Goal: Information Seeking & Learning: Learn about a topic

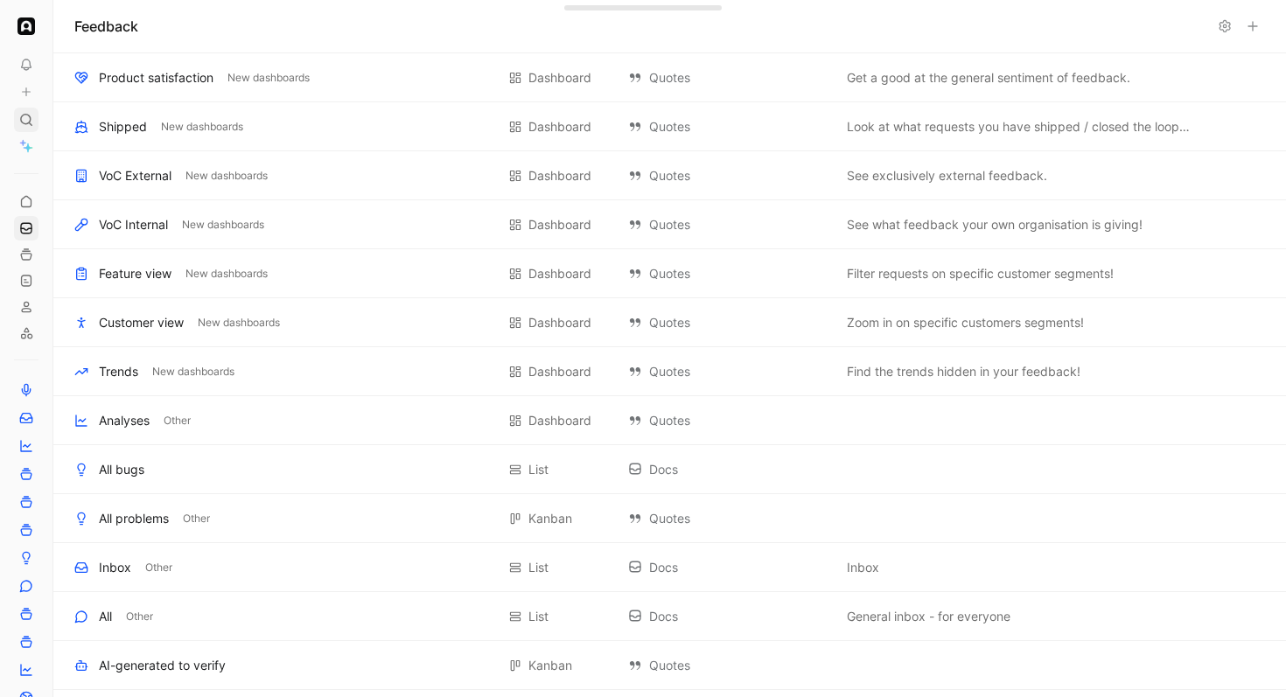
click at [27, 115] on icon at bounding box center [26, 120] width 14 height 14
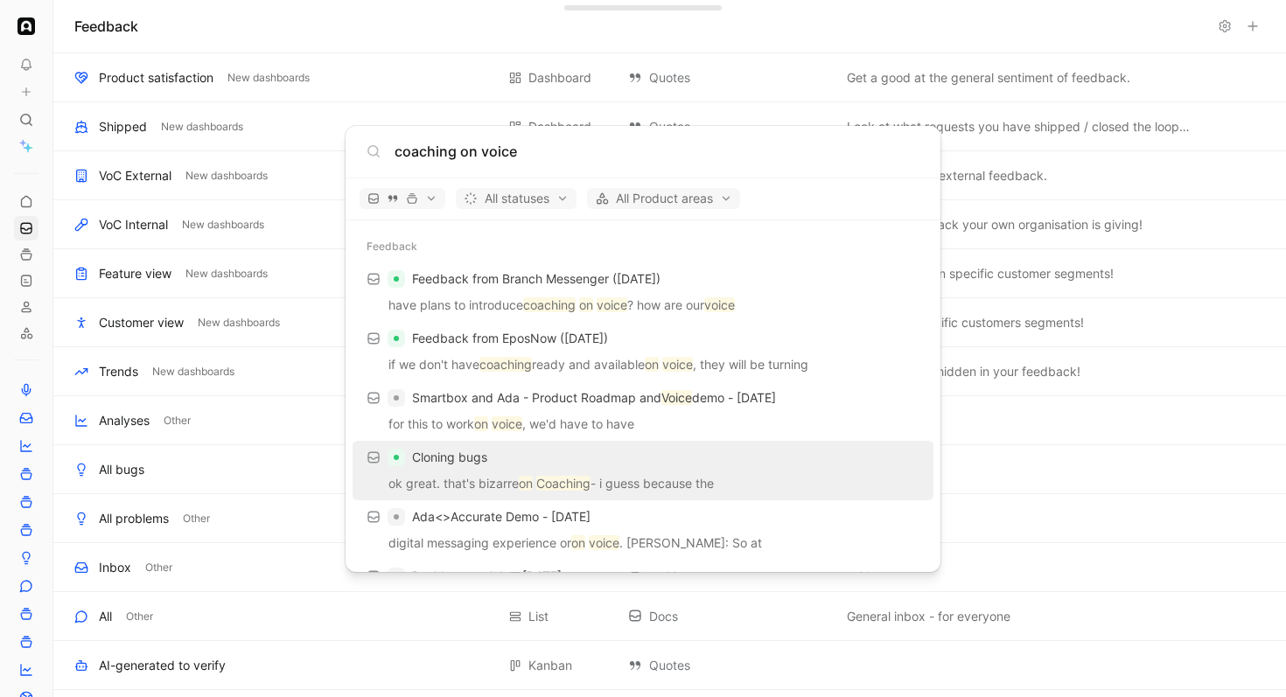
scroll to position [1155, 0]
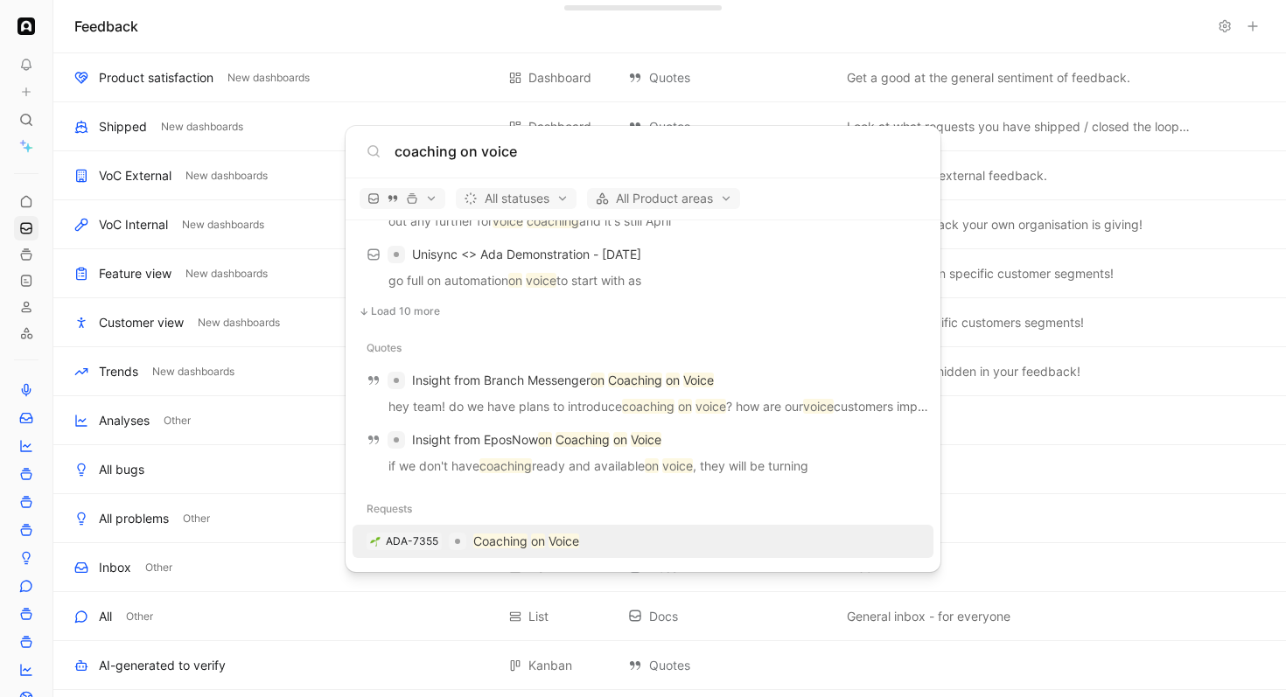
type input "coaching on voice"
click at [527, 531] on p "Coaching on Voice" at bounding box center [526, 541] width 106 height 21
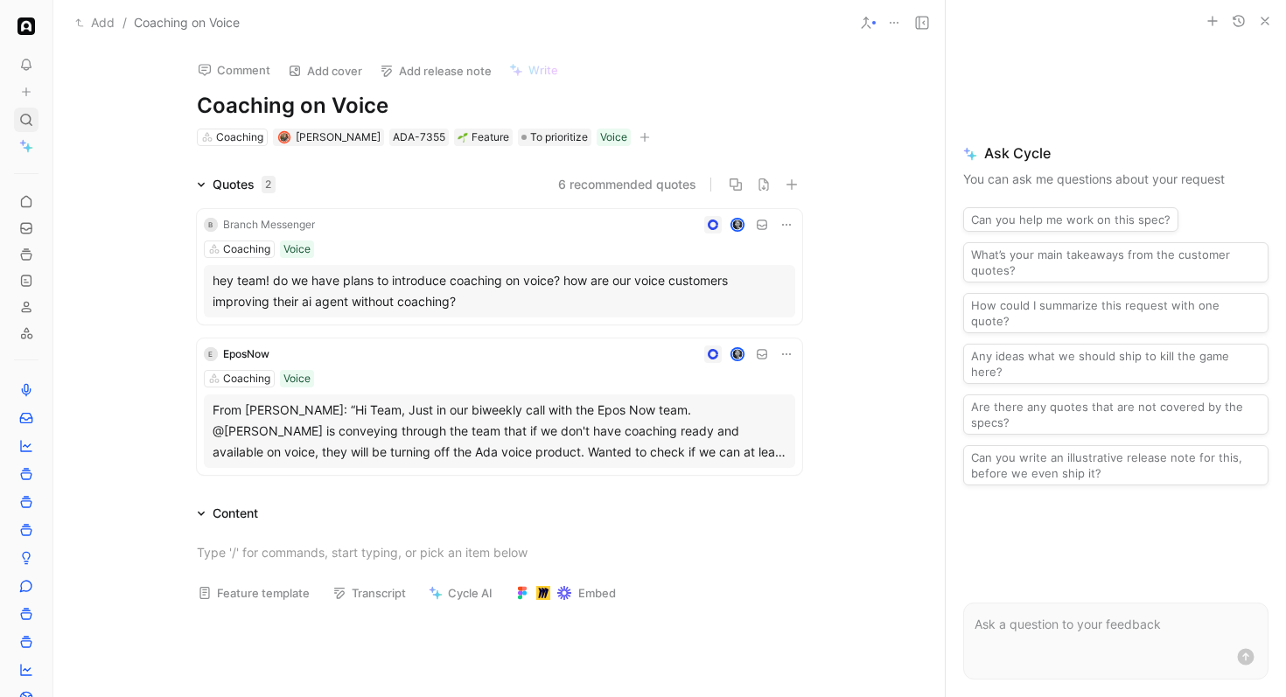
click at [17, 118] on div at bounding box center [26, 120] width 24 height 24
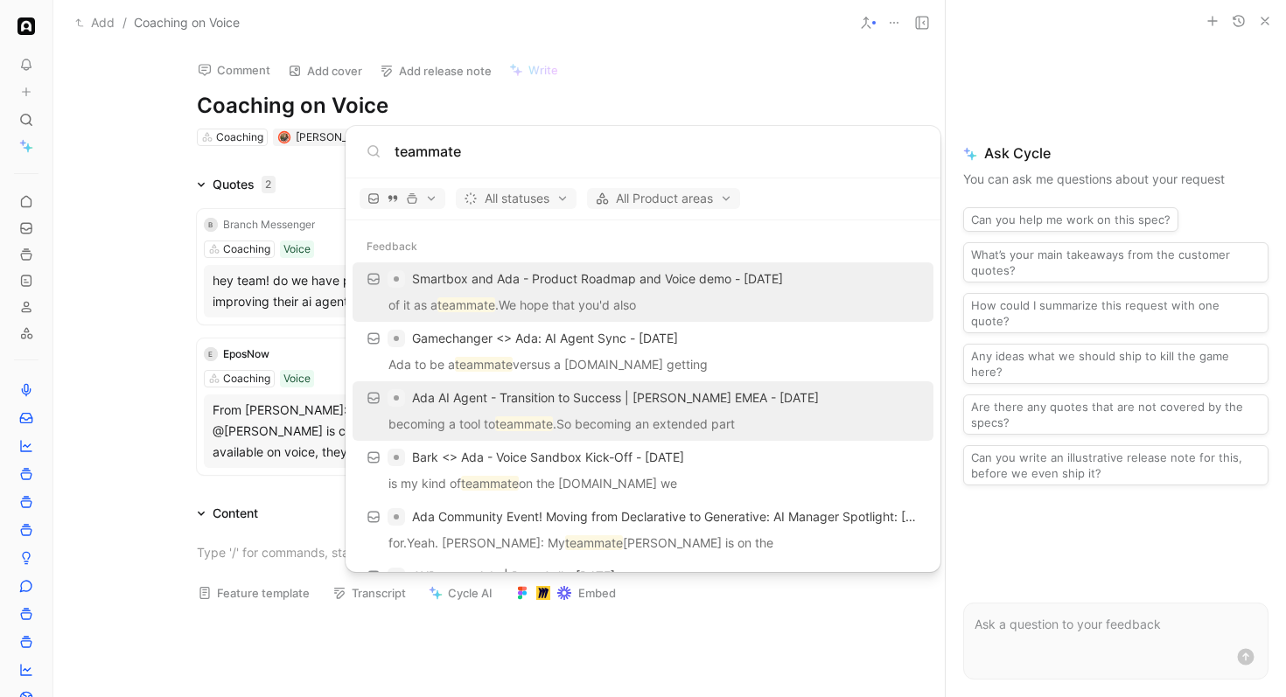
scroll to position [771, 0]
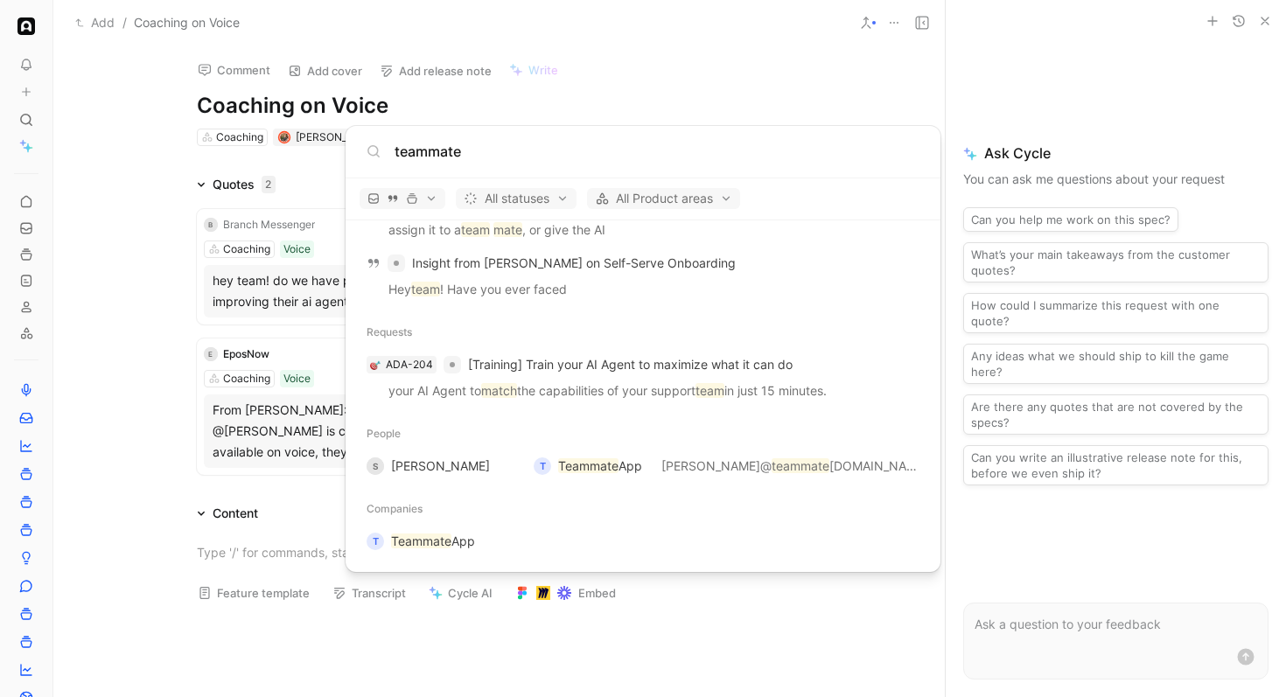
click at [472, 150] on input "teammate" at bounding box center [656, 151] width 525 height 21
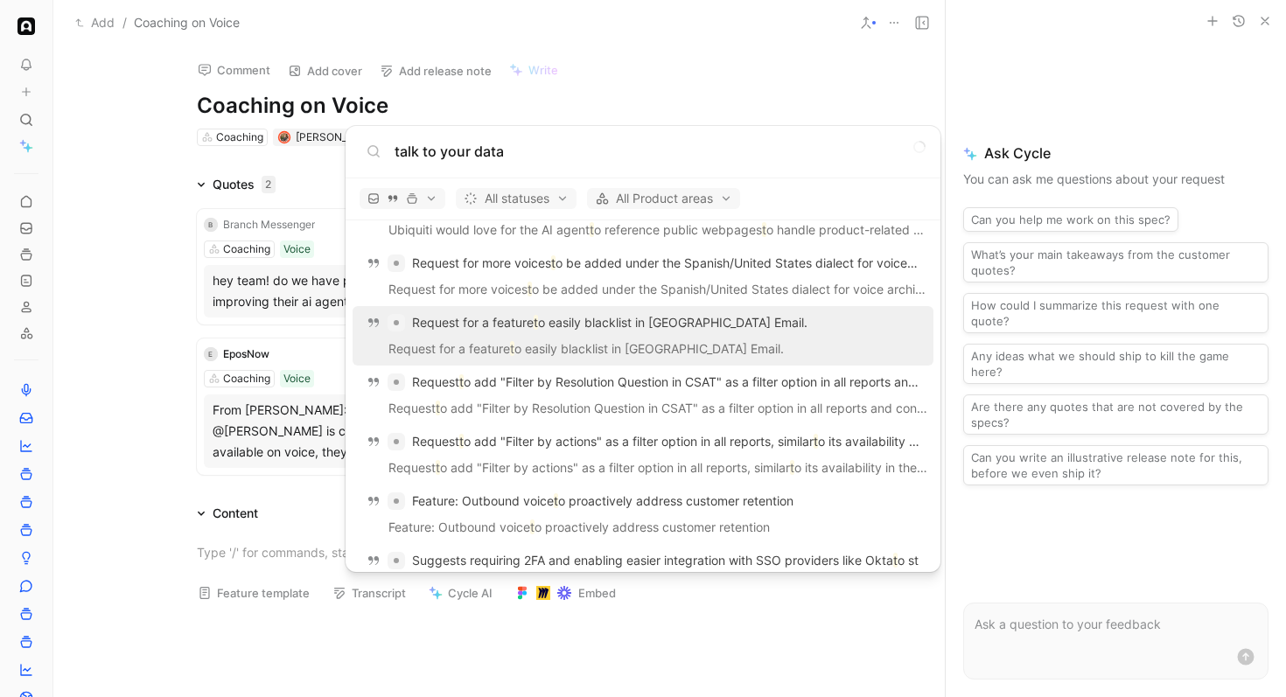
scroll to position [1170, 0]
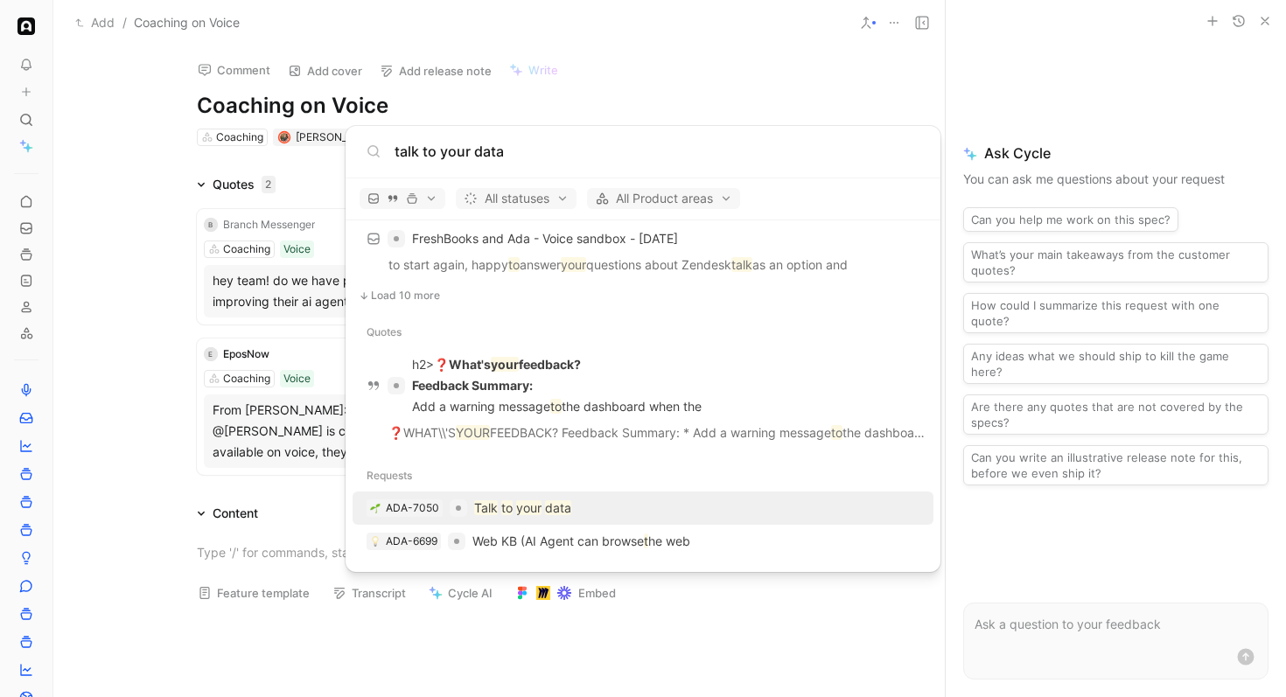
type input "talk to your data"
click at [552, 516] on p "Talk to your data" at bounding box center [522, 508] width 97 height 21
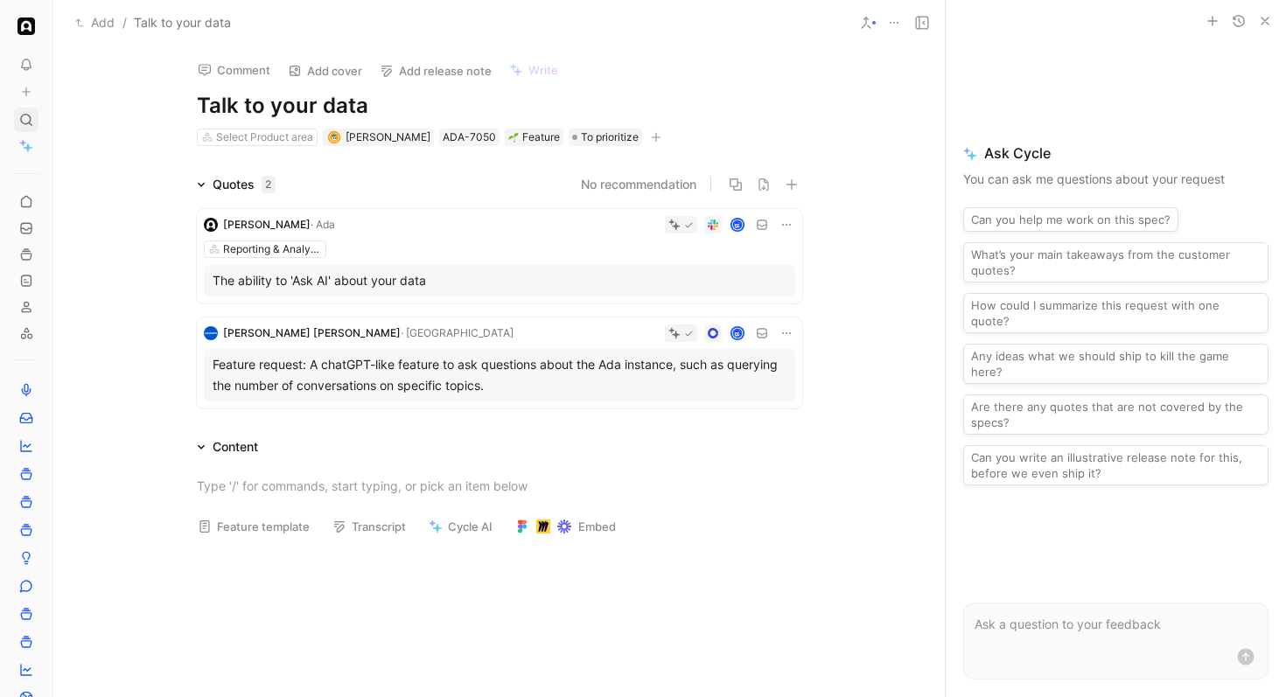
click at [22, 119] on icon at bounding box center [26, 120] width 14 height 14
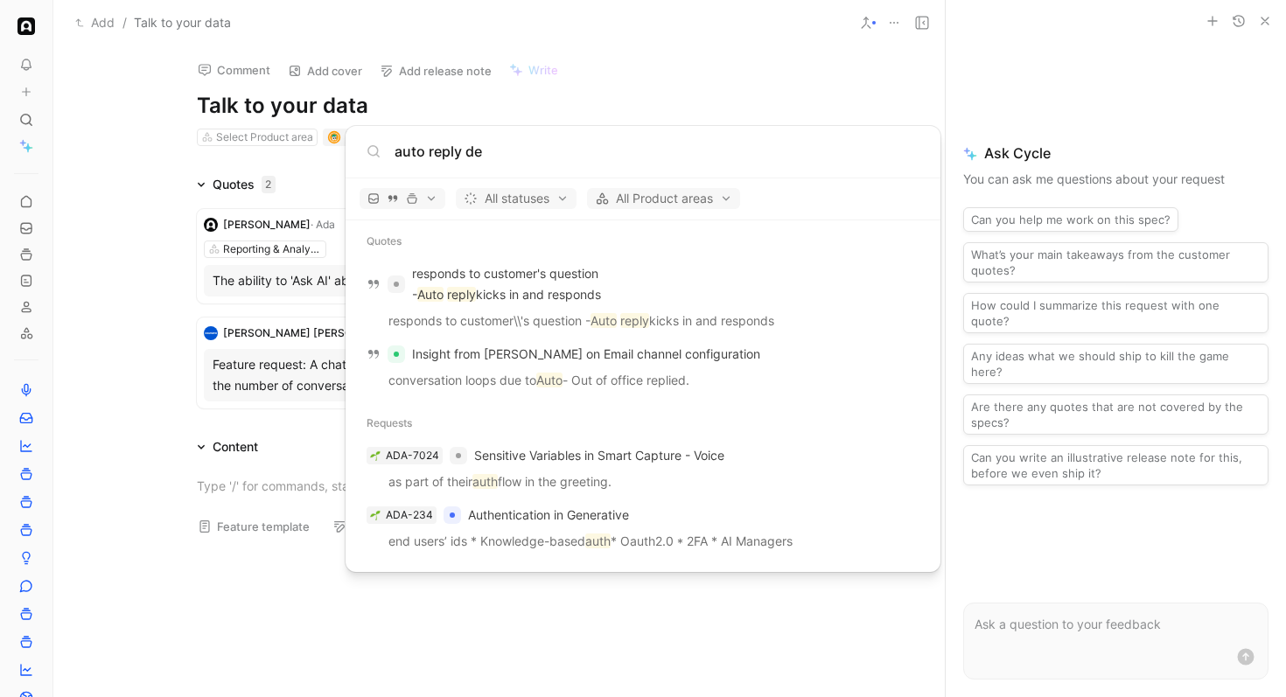
scroll to position [701, 0]
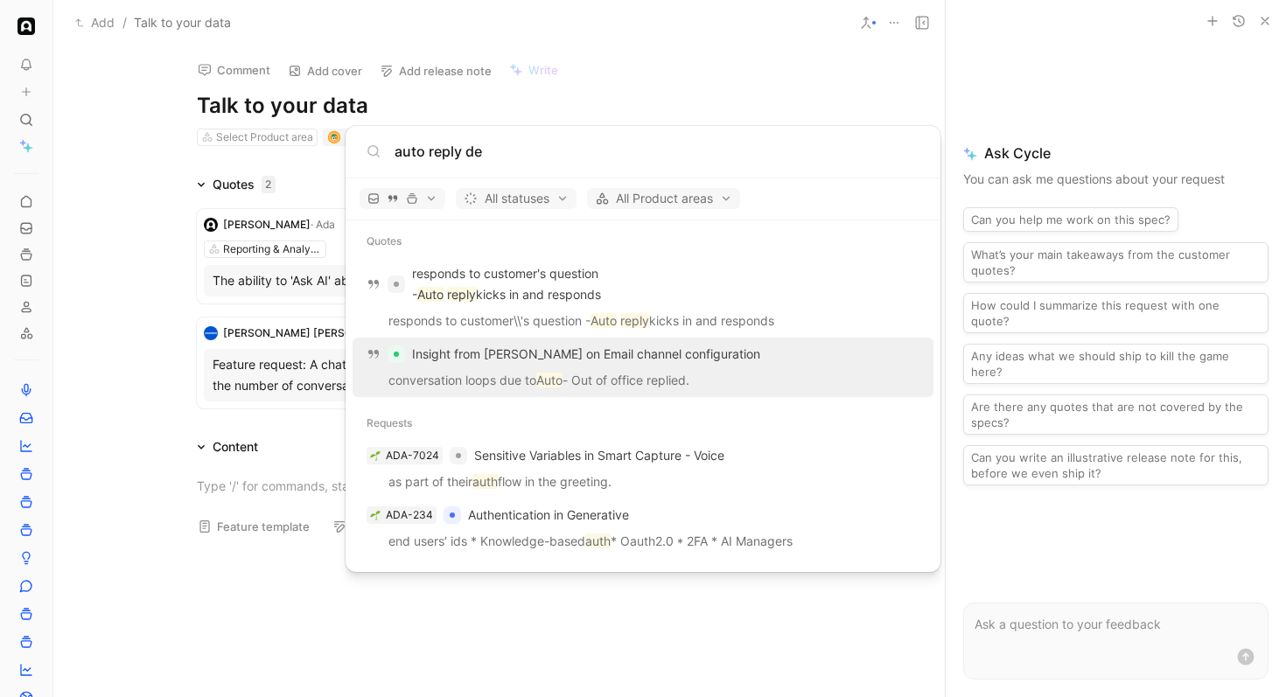
type input "auto reply de"
click at [672, 370] on p "conversation loops due to Auto - Out of office replied." at bounding box center [643, 383] width 570 height 26
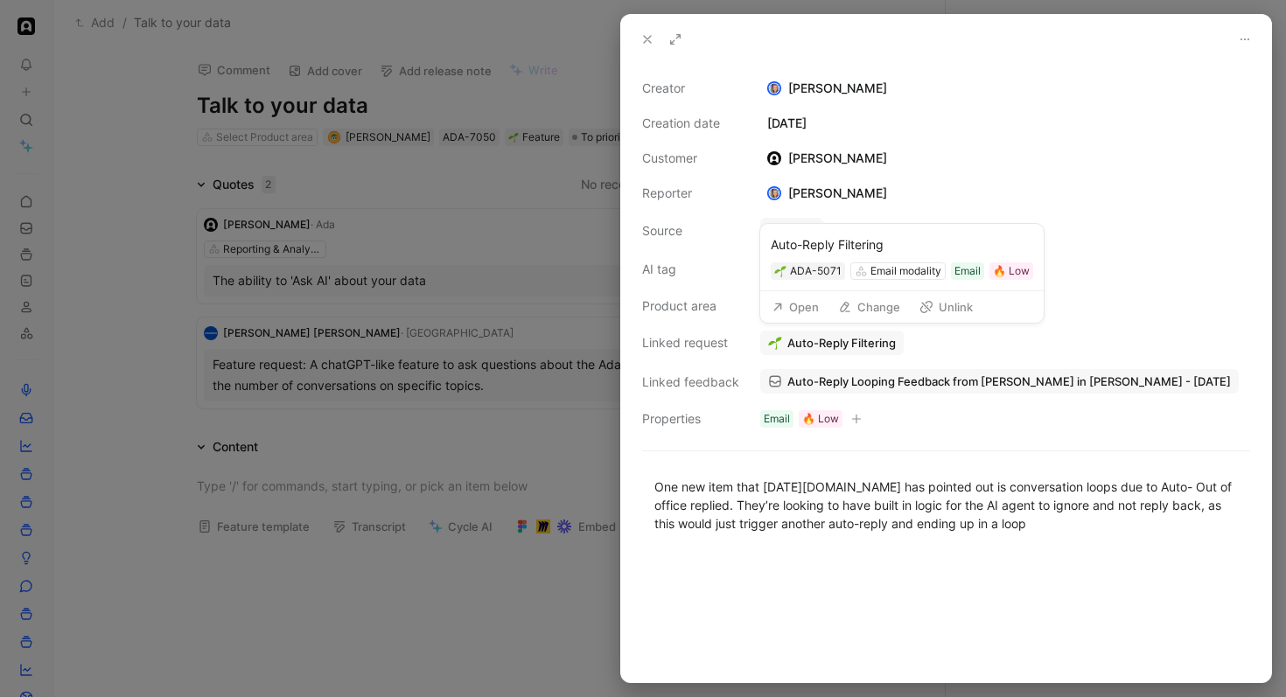
click at [805, 305] on button "Open" at bounding box center [795, 307] width 63 height 24
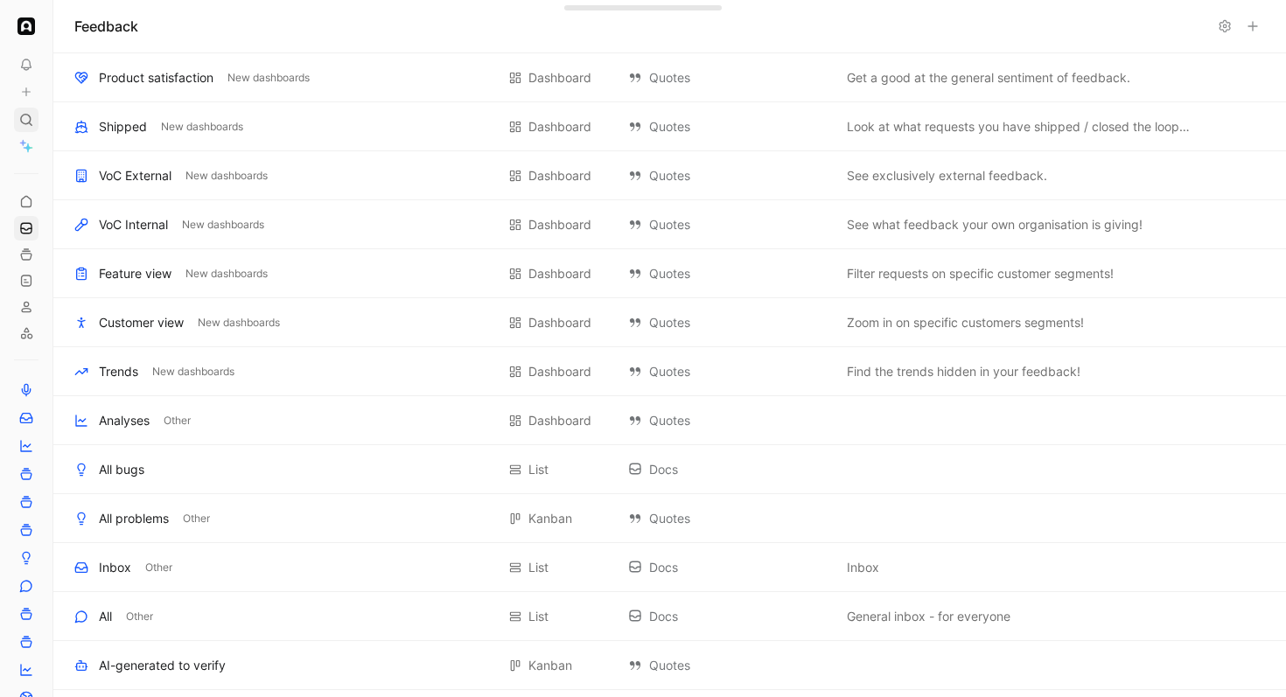
click at [27, 125] on icon at bounding box center [26, 120] width 14 height 14
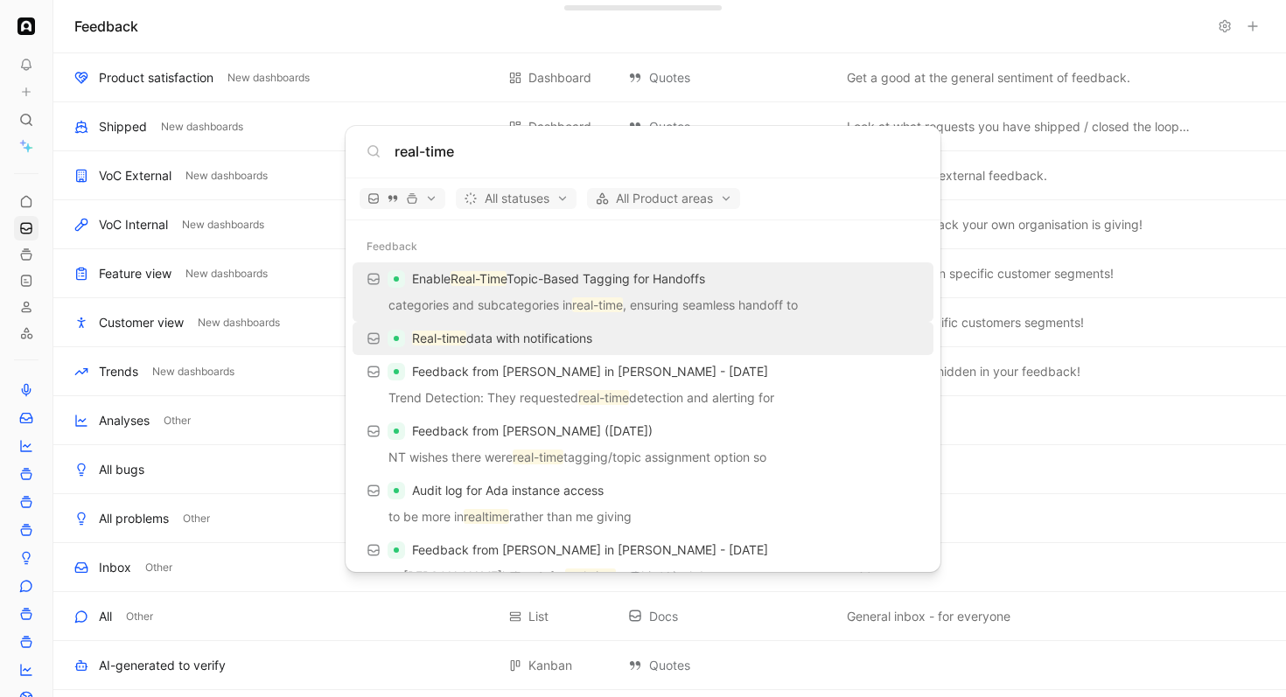
type input "real-time"
click at [506, 339] on p "Real-time data with notifications" at bounding box center [502, 338] width 180 height 21
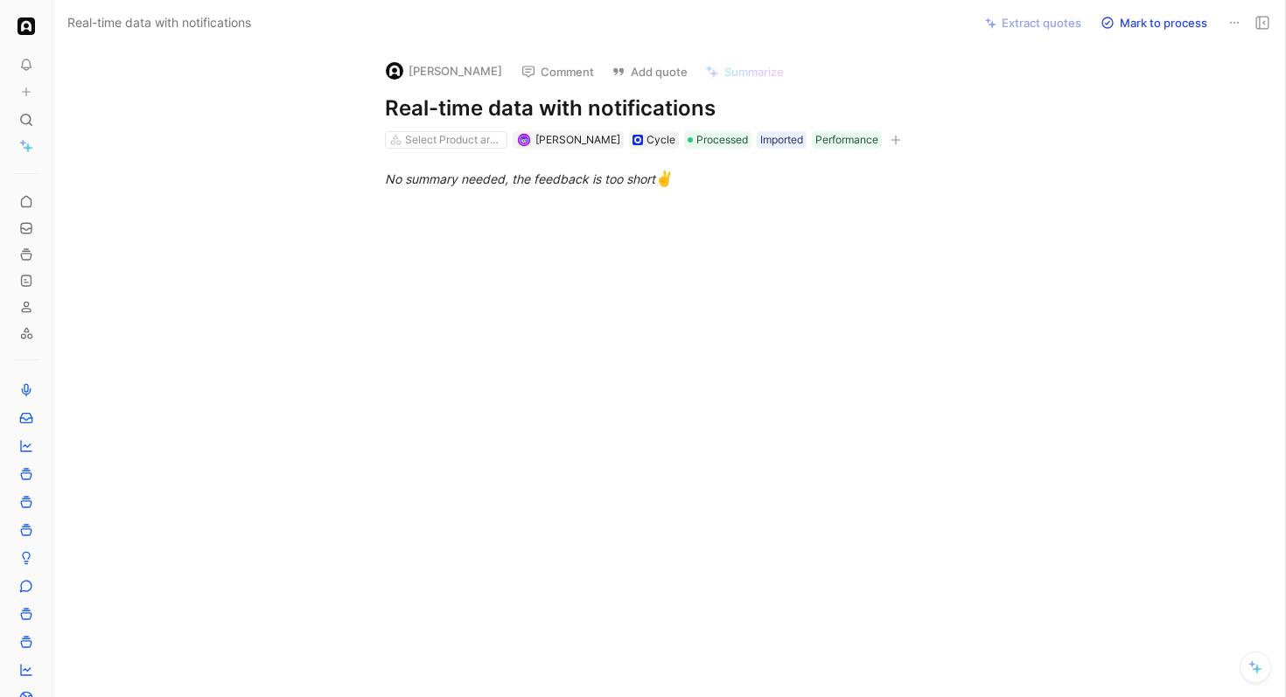
click at [1236, 24] on icon at bounding box center [1234, 23] width 14 height 14
click at [23, 120] on icon at bounding box center [26, 120] width 14 height 14
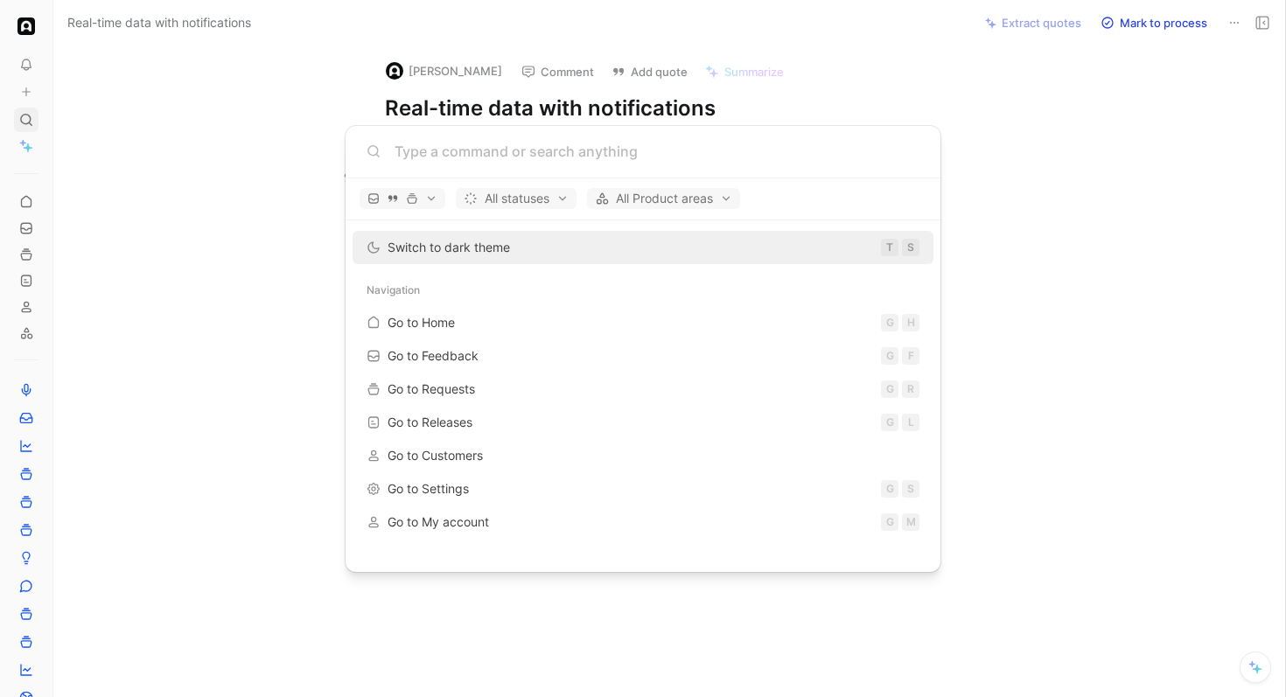
type input "d"
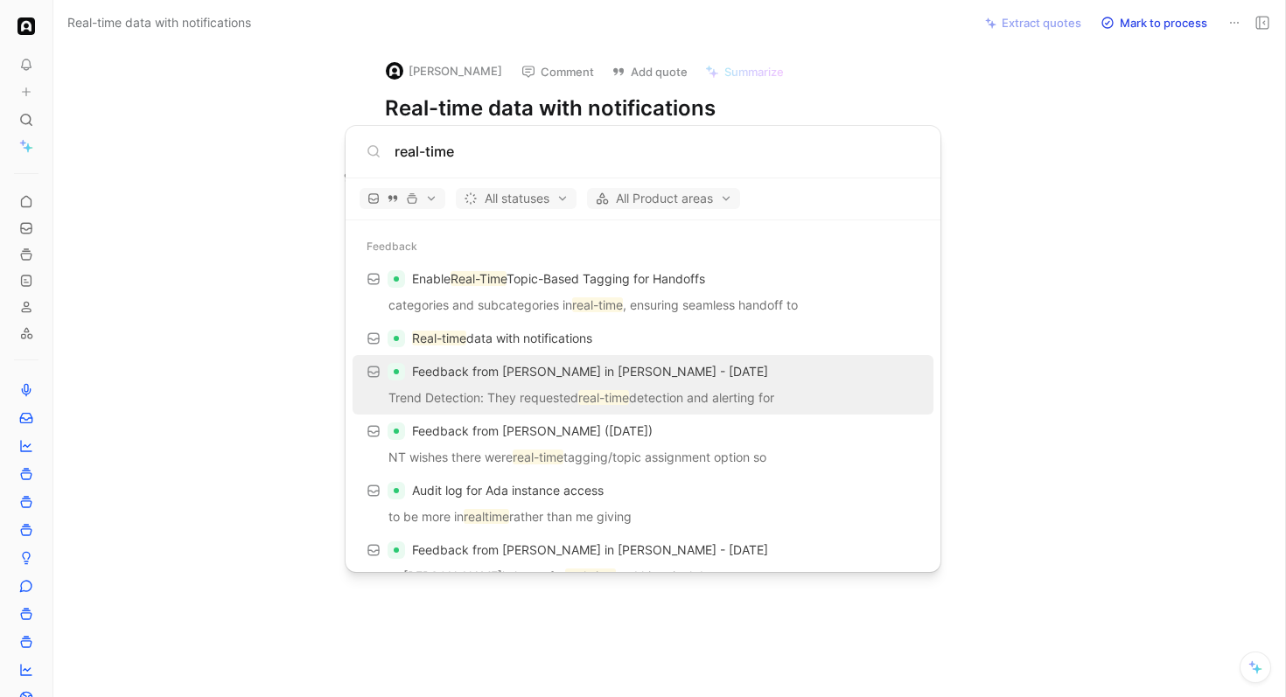
type input "real-time"
click at [729, 392] on p "Trend Detection: They requested real-time detection and alerting for" at bounding box center [643, 400] width 570 height 26
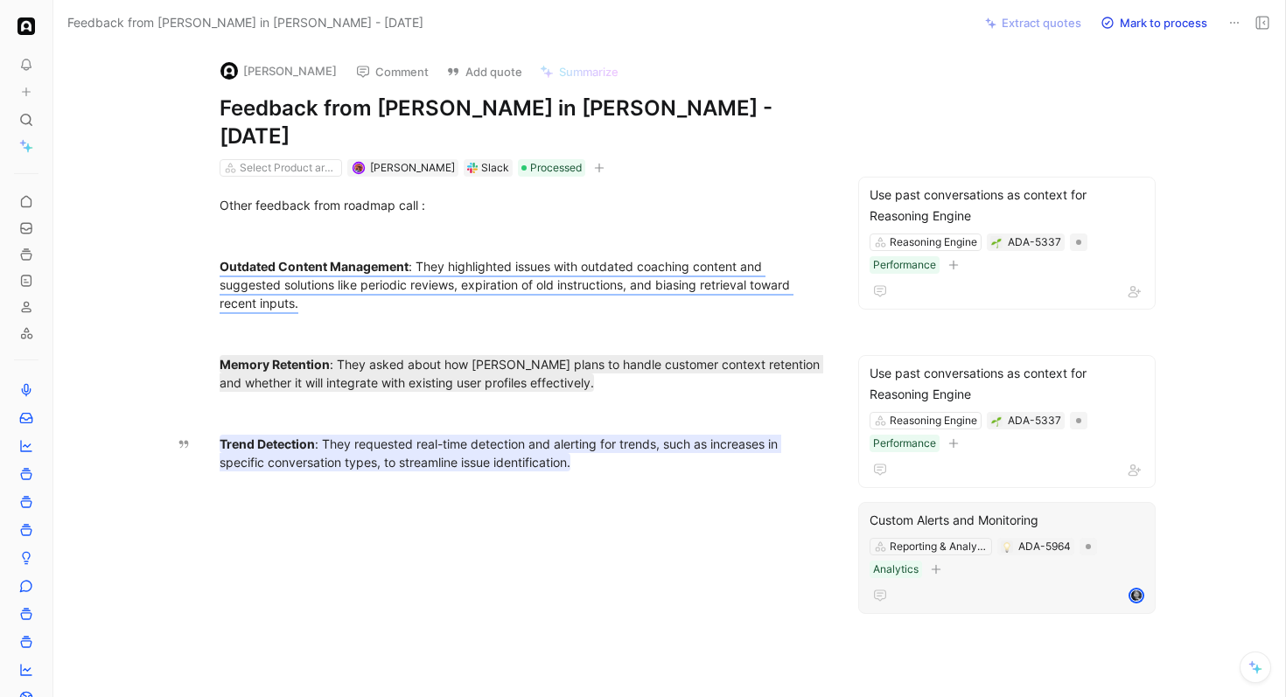
click at [927, 510] on div "Custom Alerts and Monitoring" at bounding box center [1006, 520] width 275 height 21
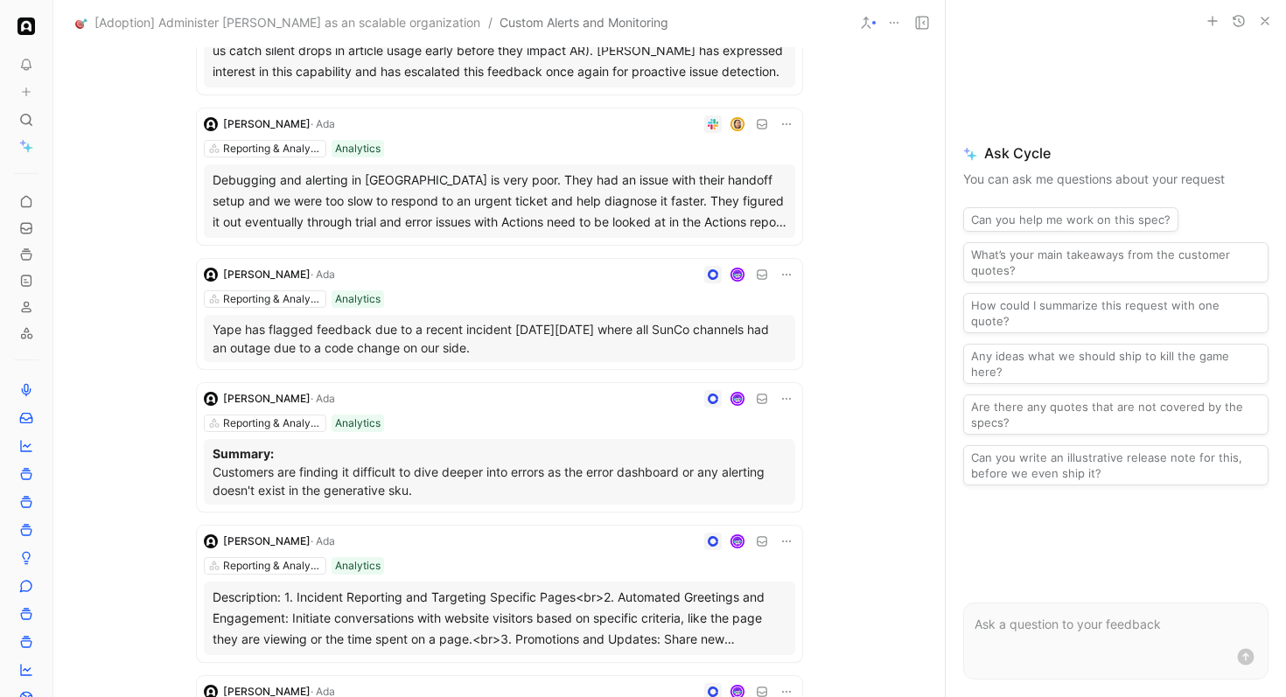
scroll to position [263, 0]
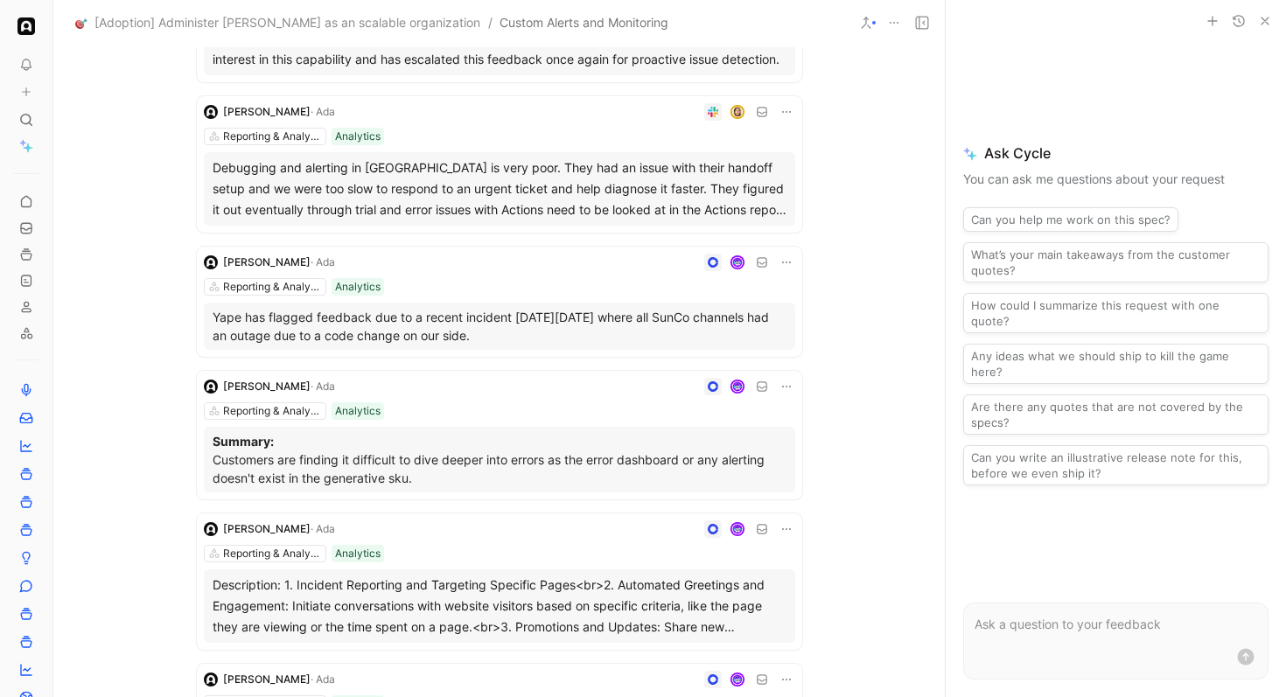
click at [594, 269] on div at bounding box center [568, 262] width 453 height 17
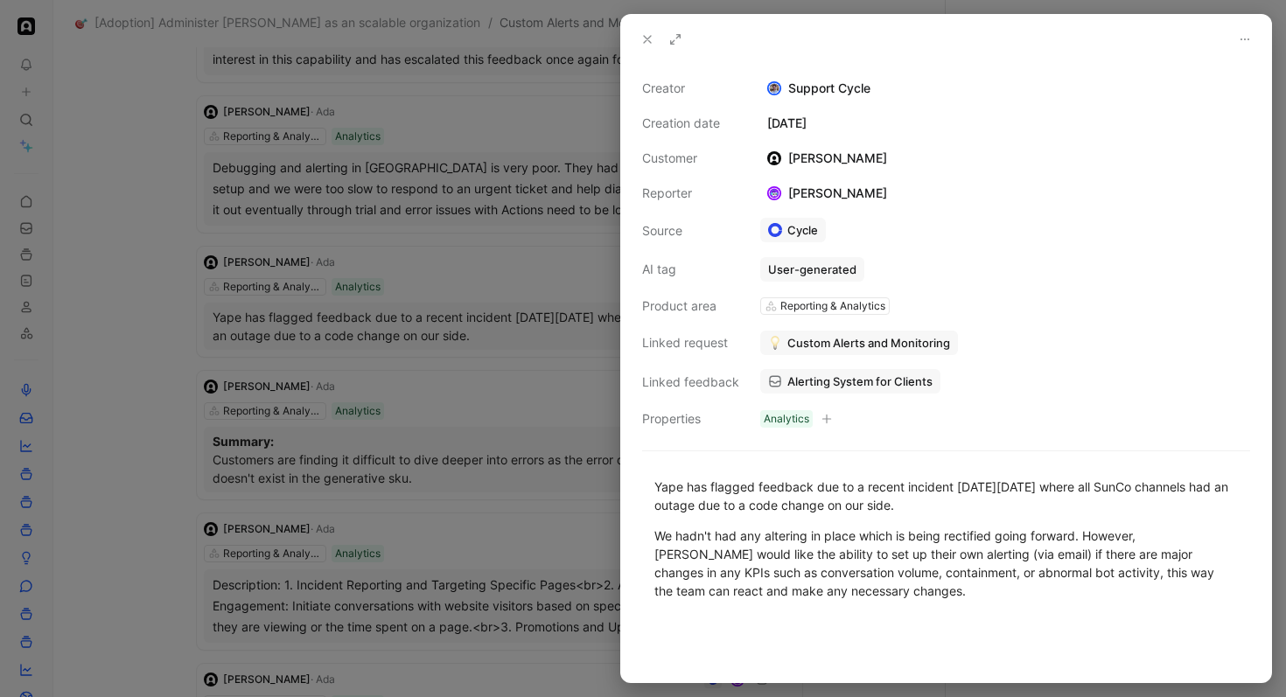
click at [541, 248] on div at bounding box center [643, 348] width 1286 height 697
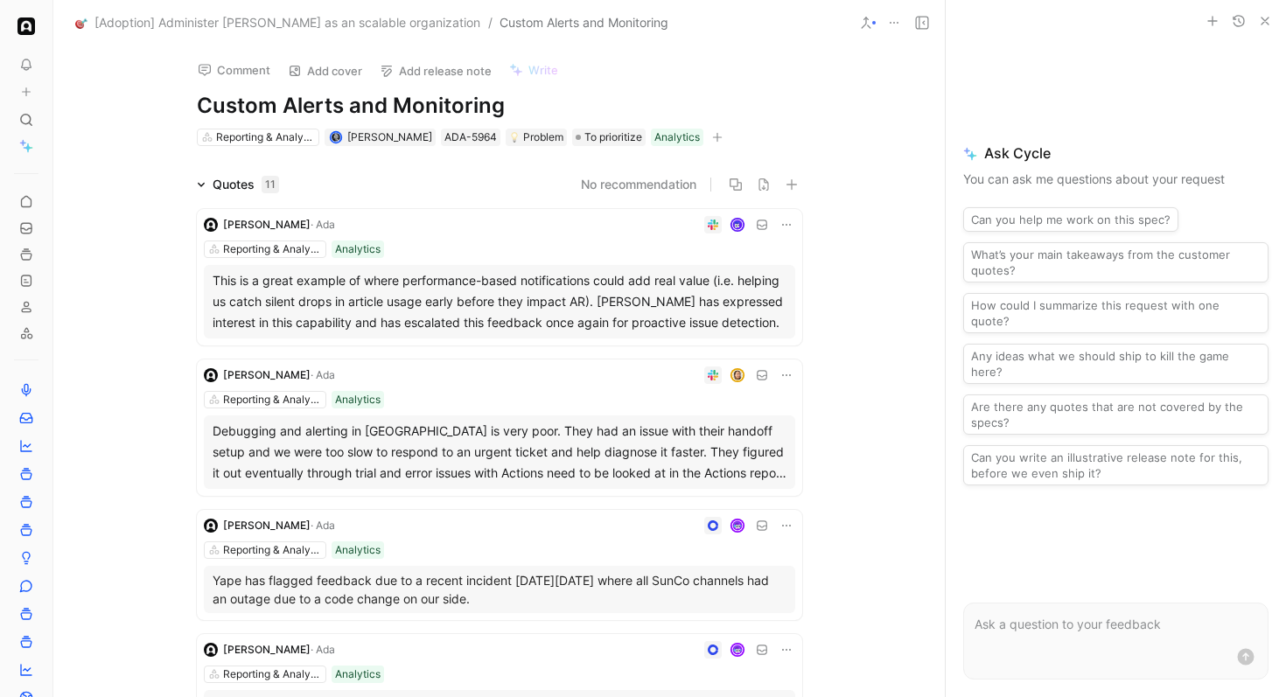
click at [258, 101] on h1 "Custom Alerts and Monitoring" at bounding box center [499, 106] width 605 height 28
click at [281, 108] on h1 "Custom Alerts and Monitoring" at bounding box center [499, 106] width 605 height 28
click at [532, 101] on h1 "Custom Alerts and Monitoring" at bounding box center [499, 106] width 605 height 28
click at [25, 116] on icon at bounding box center [26, 120] width 14 height 14
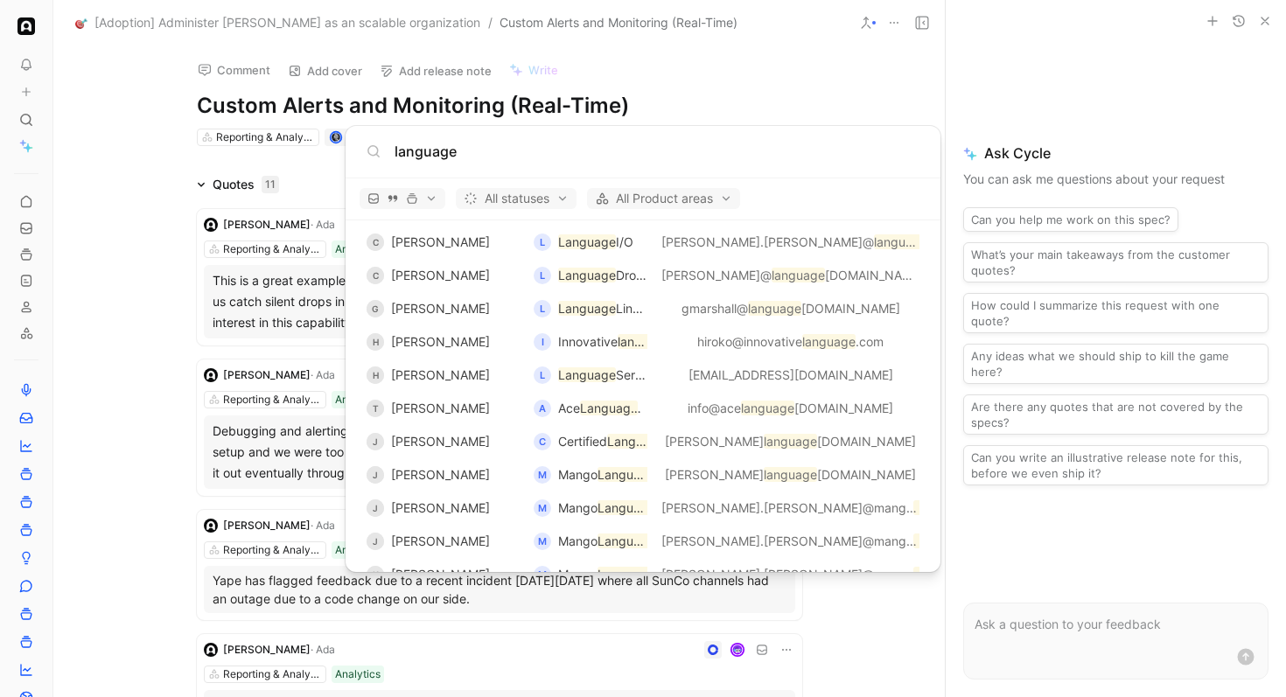
scroll to position [4286, 0]
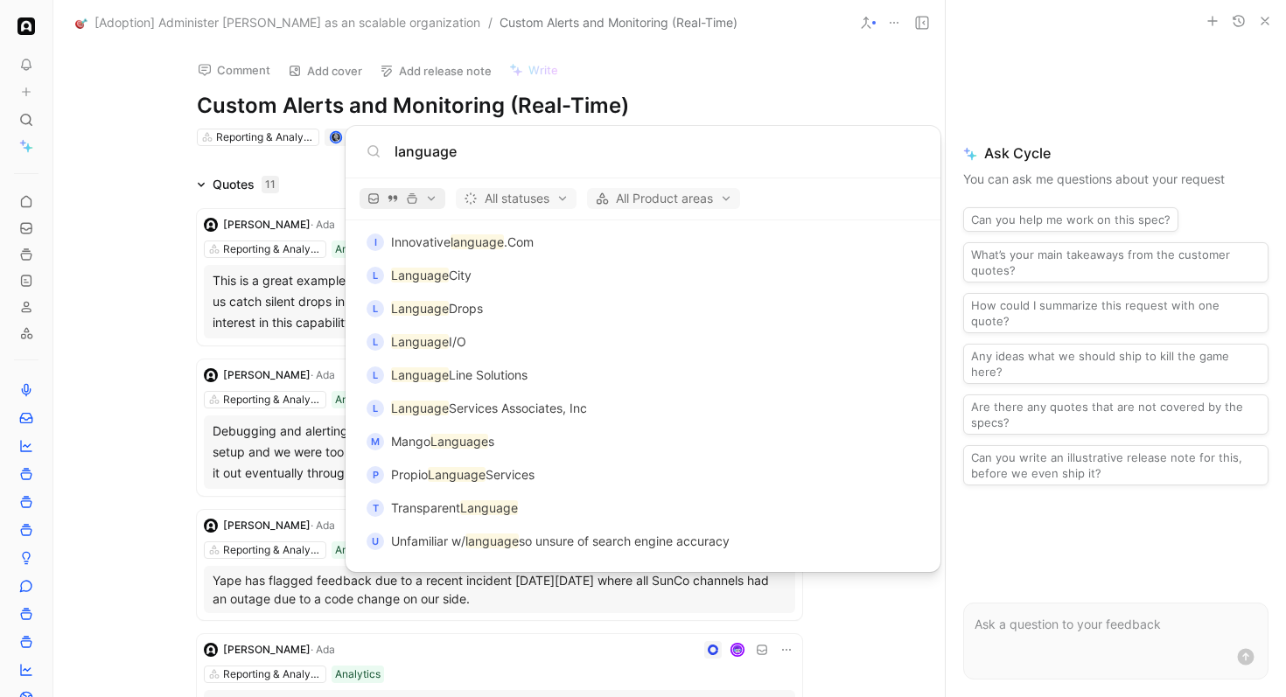
type input "language"
click at [429, 202] on span "button" at bounding box center [402, 198] width 70 height 12
click at [521, 230] on div "Feedback" at bounding box center [447, 231] width 166 height 28
click at [516, 262] on div "Quotes" at bounding box center [447, 259] width 166 height 28
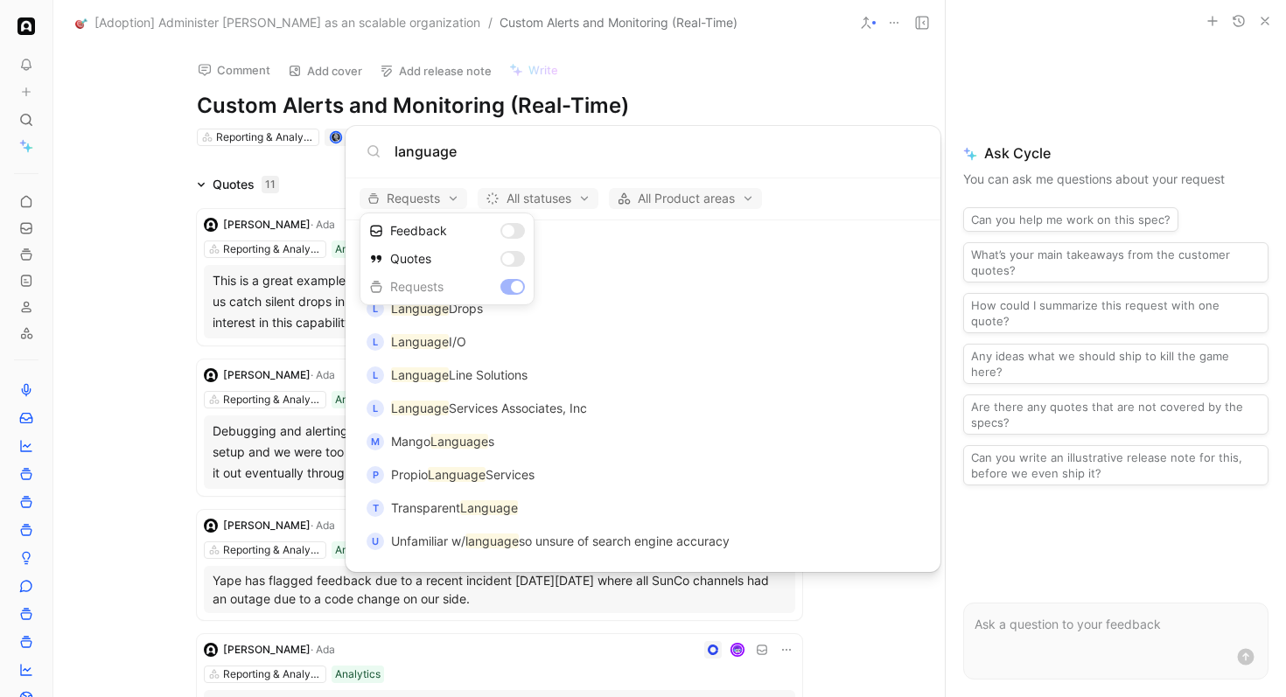
click at [769, 242] on div at bounding box center [643, 348] width 1286 height 697
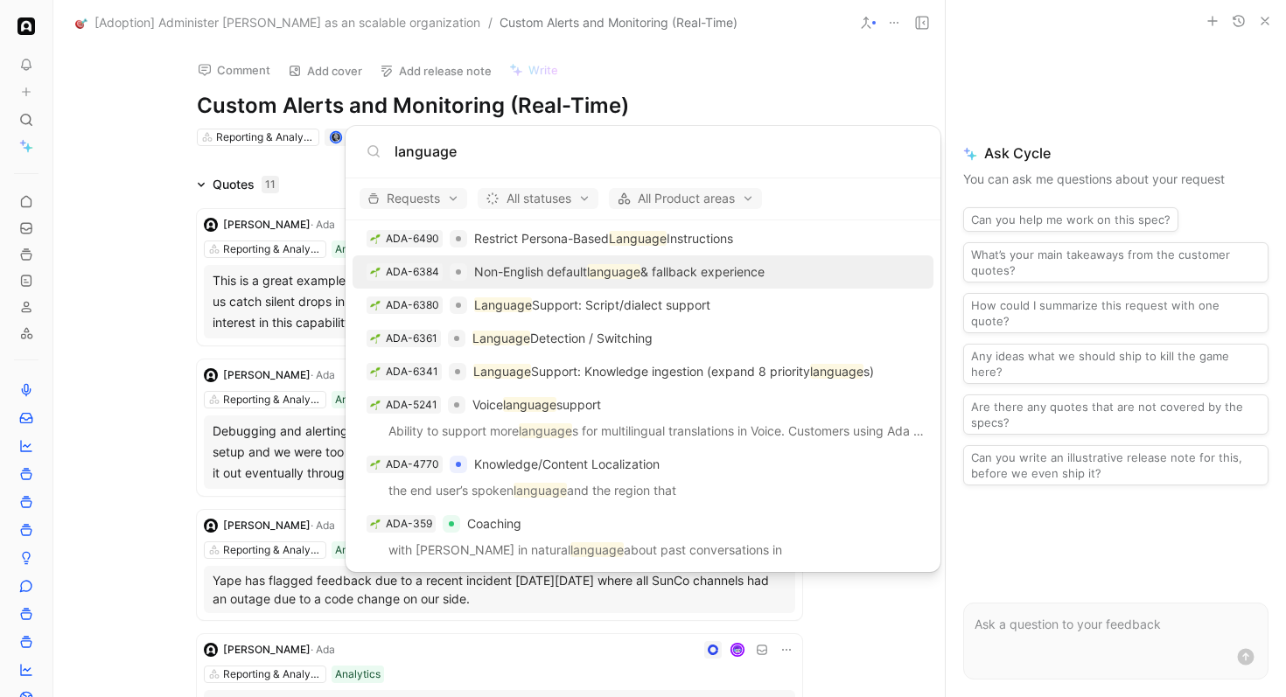
scroll to position [283, 0]
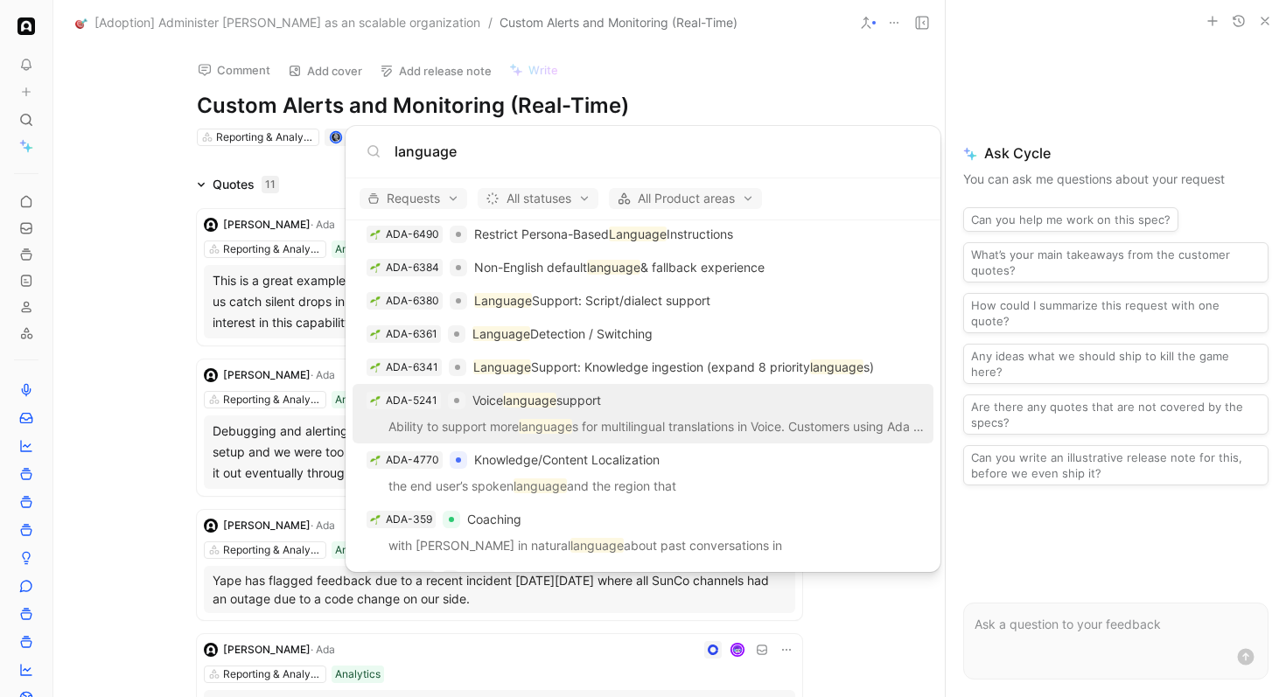
click at [676, 414] on div "ADA-5241 Voice language support" at bounding box center [643, 400] width 570 height 31
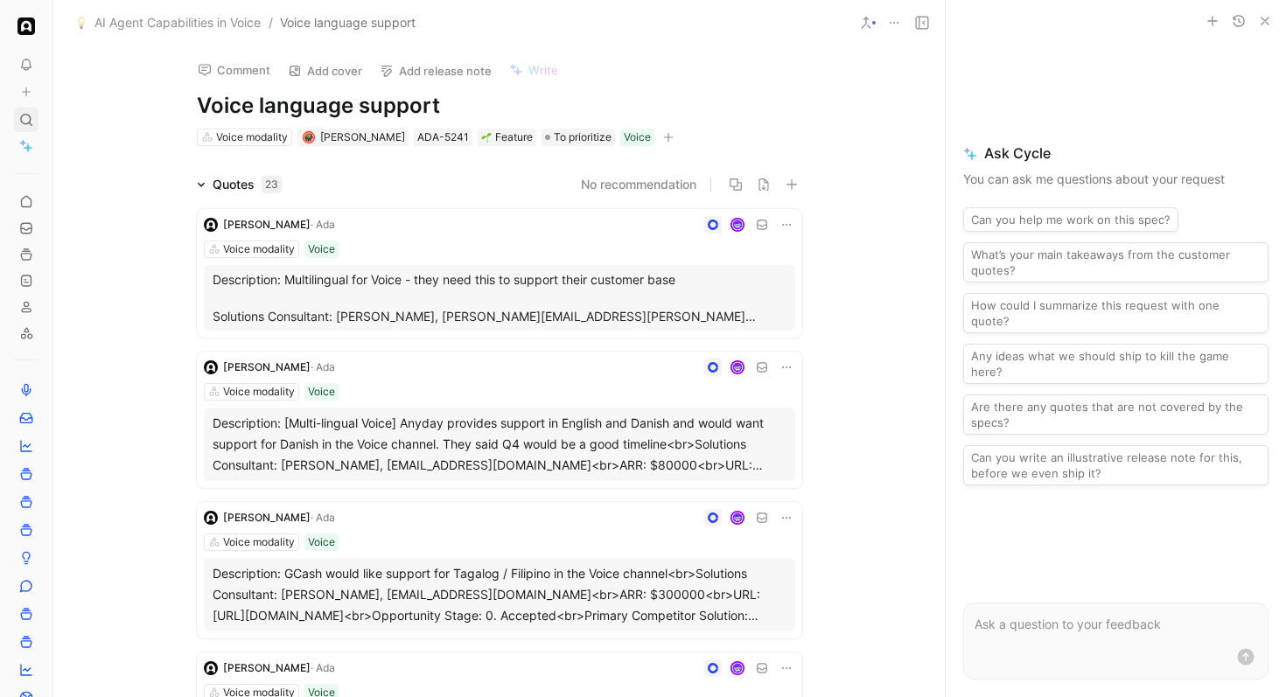
click at [25, 115] on icon at bounding box center [26, 120] width 14 height 14
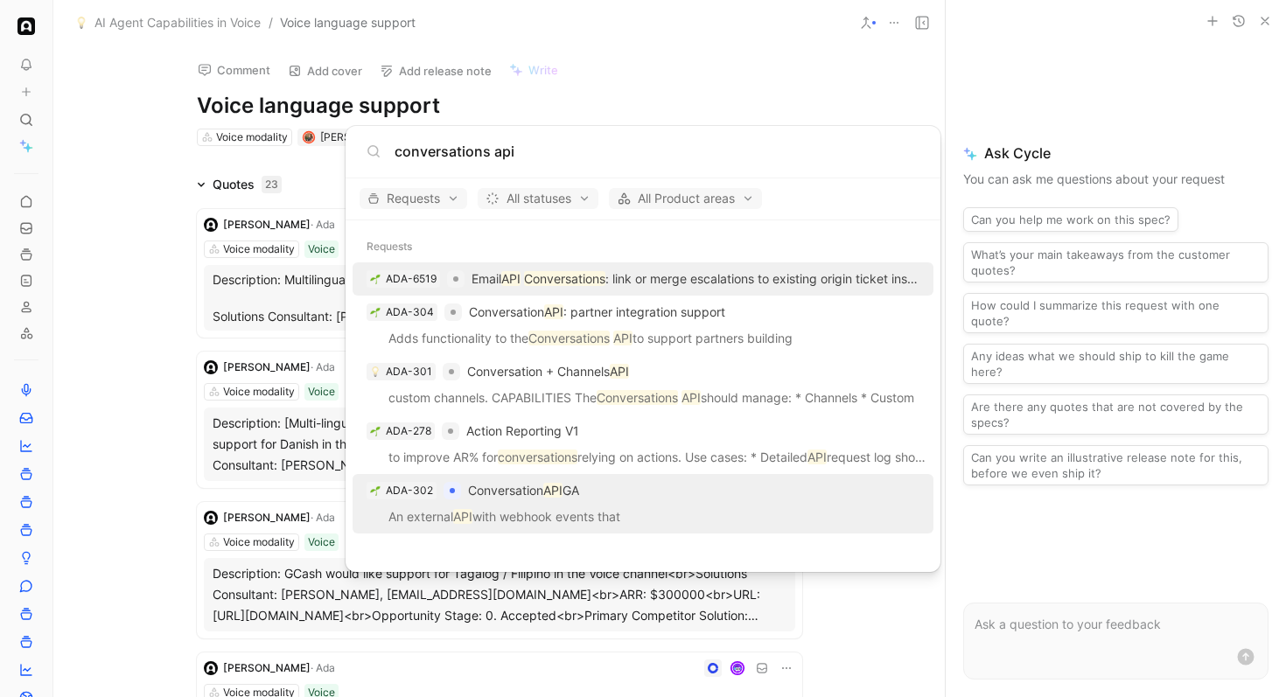
type input "conversations api"
click at [539, 494] on p "Conversation API GA" at bounding box center [523, 490] width 111 height 21
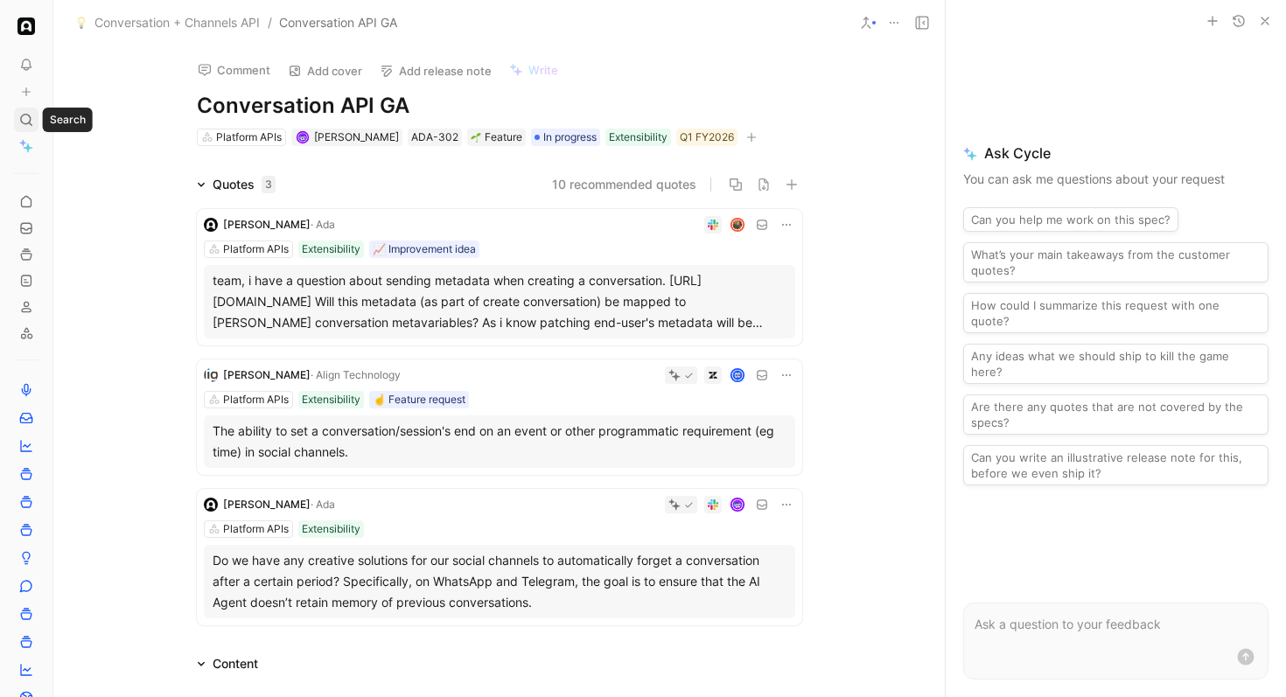
click at [33, 120] on div at bounding box center [26, 120] width 24 height 24
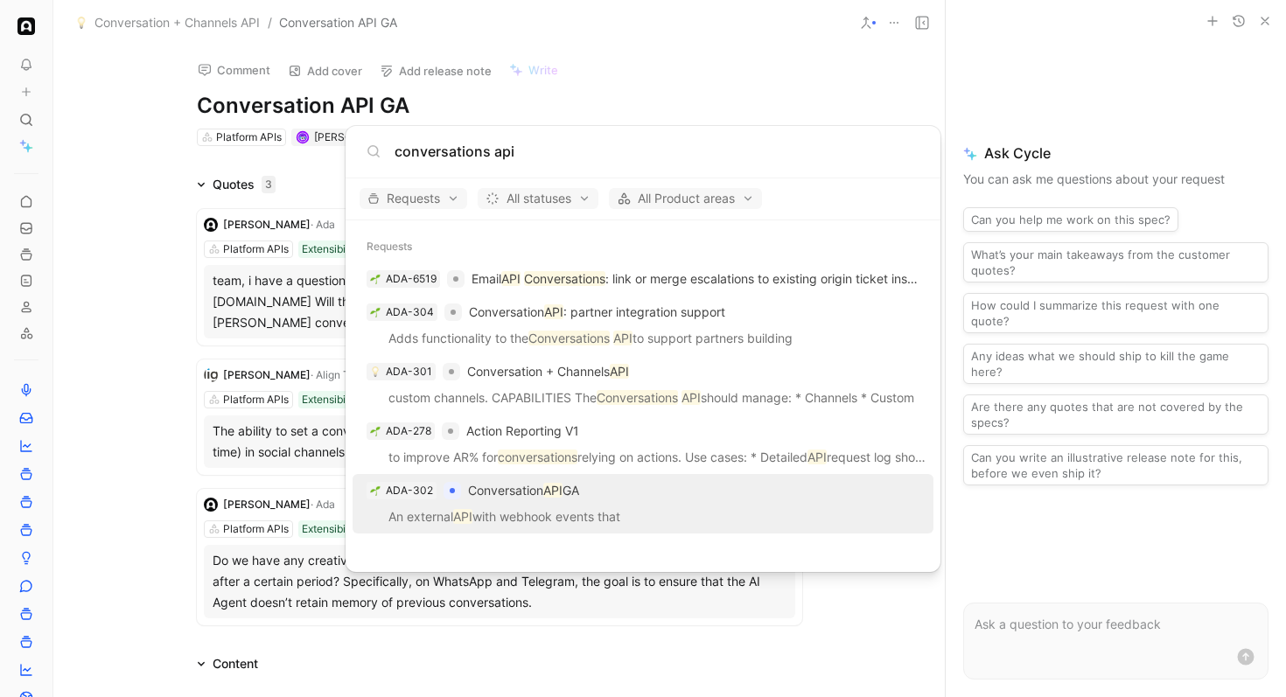
type input "conversations api"
click at [578, 481] on p "Conversation API GA" at bounding box center [523, 490] width 111 height 21
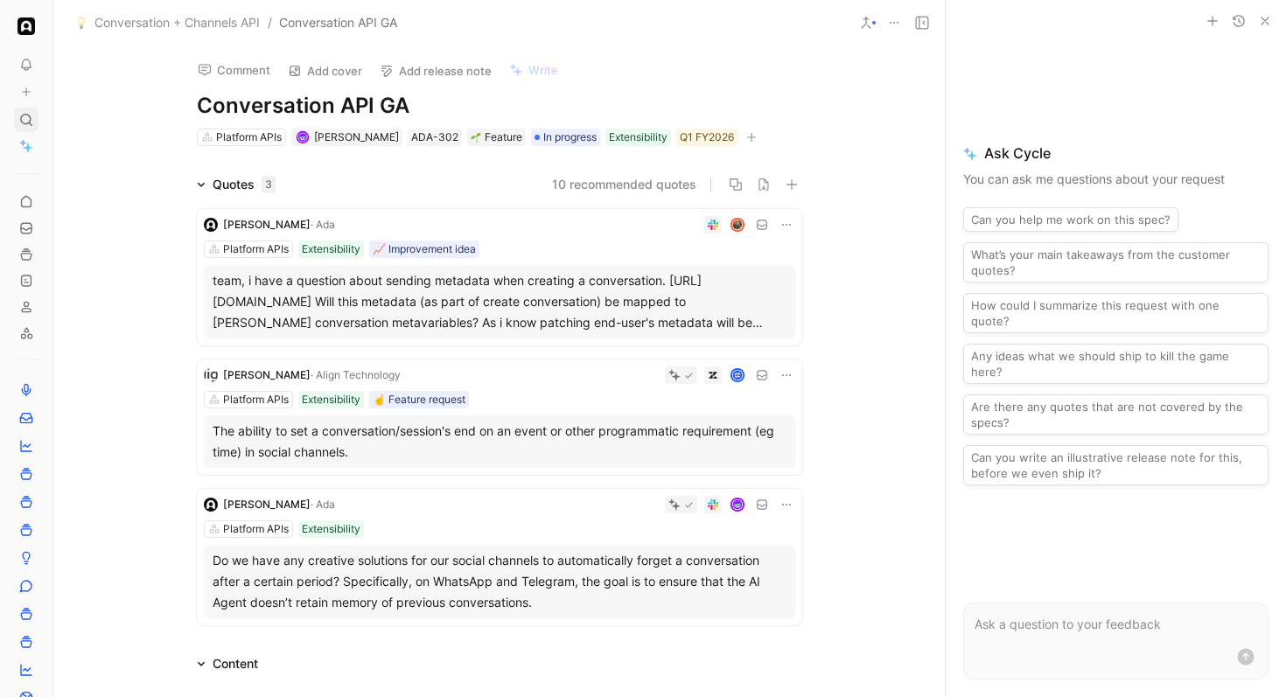
click at [31, 119] on use at bounding box center [26, 120] width 10 height 10
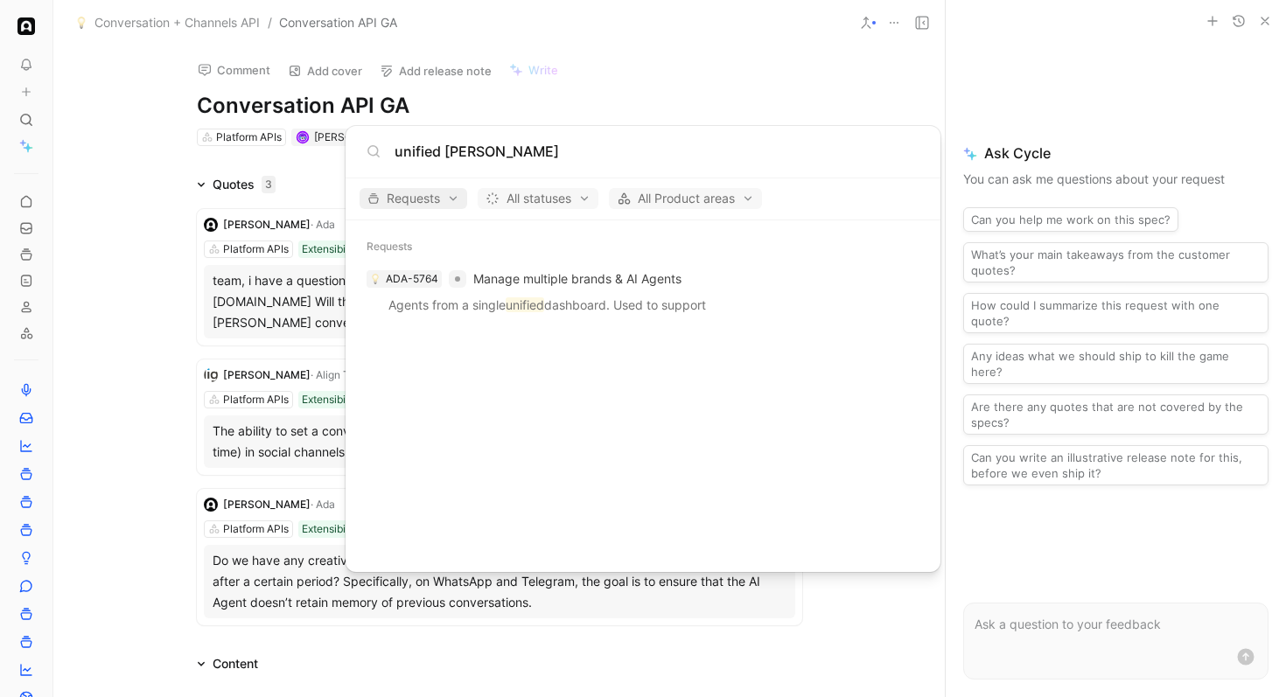
type input "unified reasoner"
click at [436, 195] on span "Requests" at bounding box center [413, 198] width 92 height 21
click at [506, 255] on div "Quotes" at bounding box center [447, 259] width 166 height 28
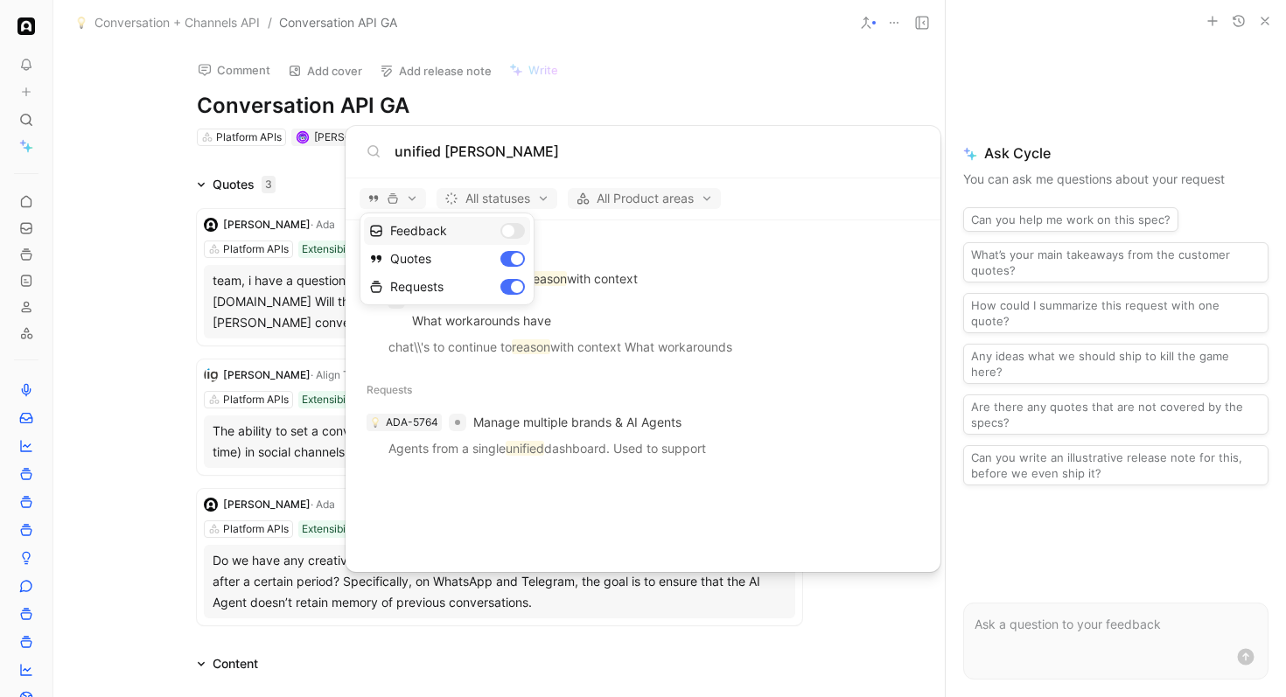
click at [512, 227] on div "Feedback" at bounding box center [447, 231] width 166 height 28
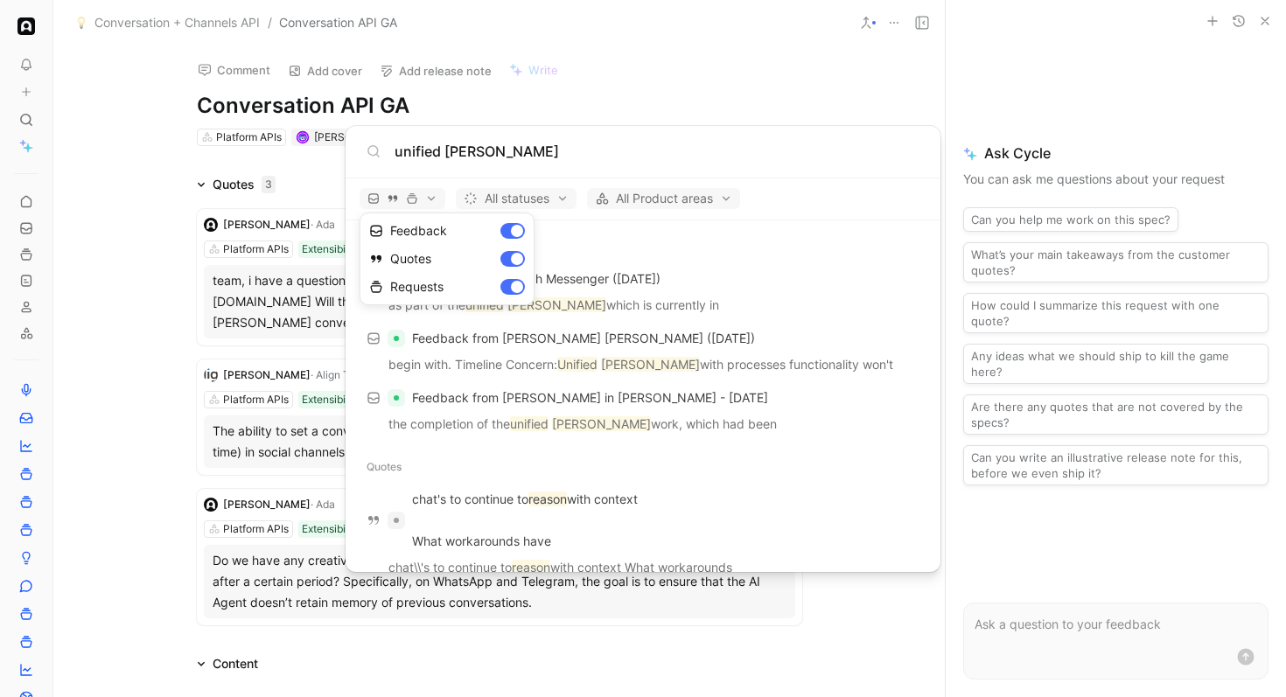
click at [714, 296] on div at bounding box center [643, 348] width 1286 height 697
click at [23, 120] on body "To pick up a draggable item, press the space bar. While dragging, use the arrow…" at bounding box center [643, 348] width 1286 height 697
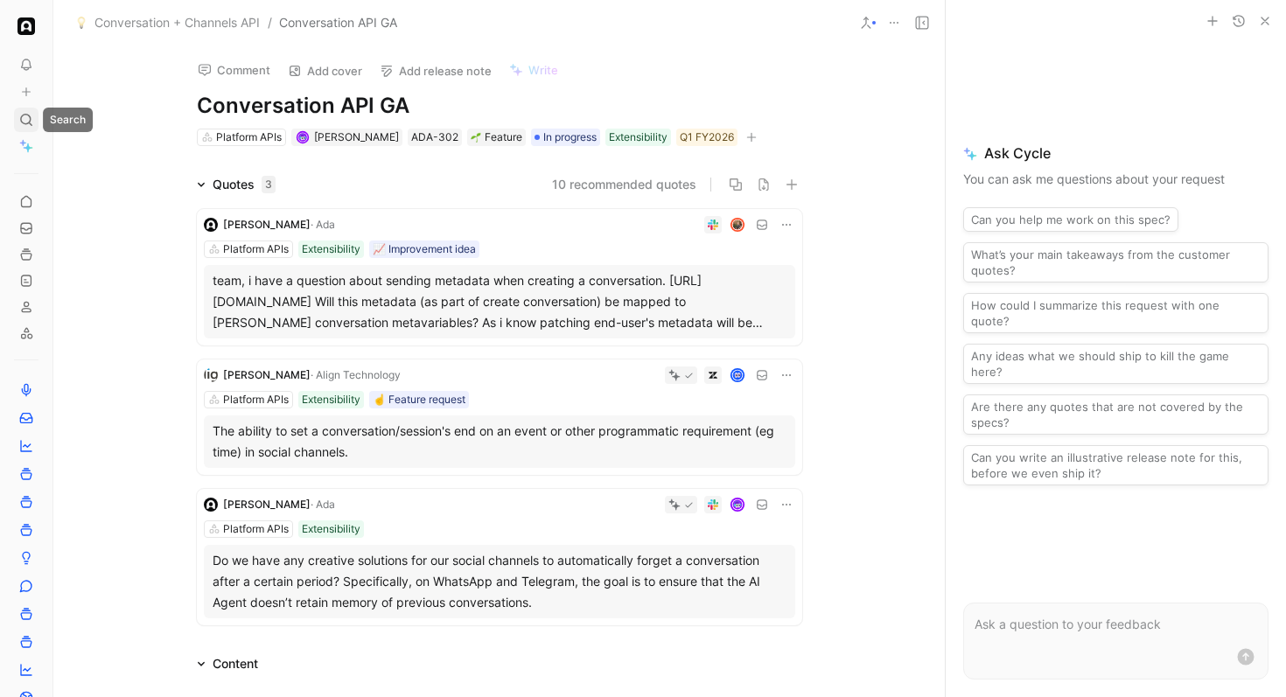
click at [26, 120] on icon at bounding box center [26, 120] width 14 height 14
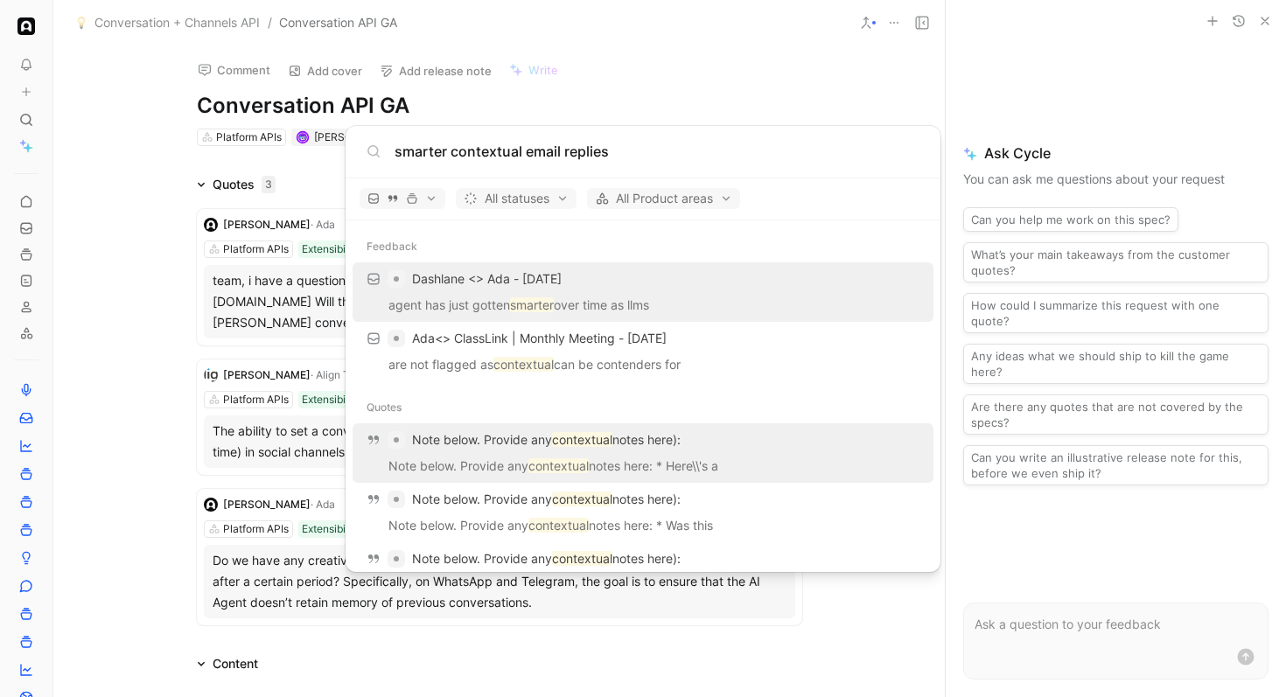
scroll to position [178, 0]
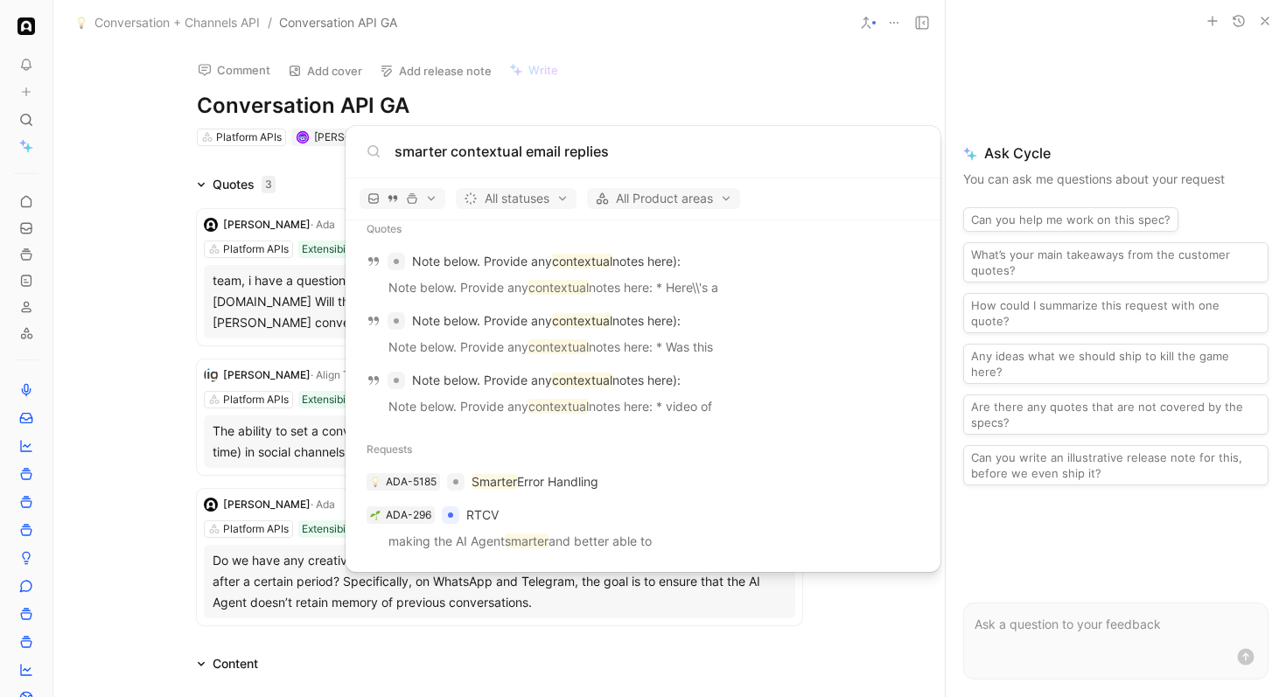
click at [452, 153] on input "smarter contextual email replies" at bounding box center [656, 151] width 525 height 21
drag, startPoint x: 527, startPoint y: 152, endPoint x: 408, endPoint y: 144, distance: 119.2
click at [408, 144] on input "smarter contextual email replies" at bounding box center [656, 151] width 525 height 21
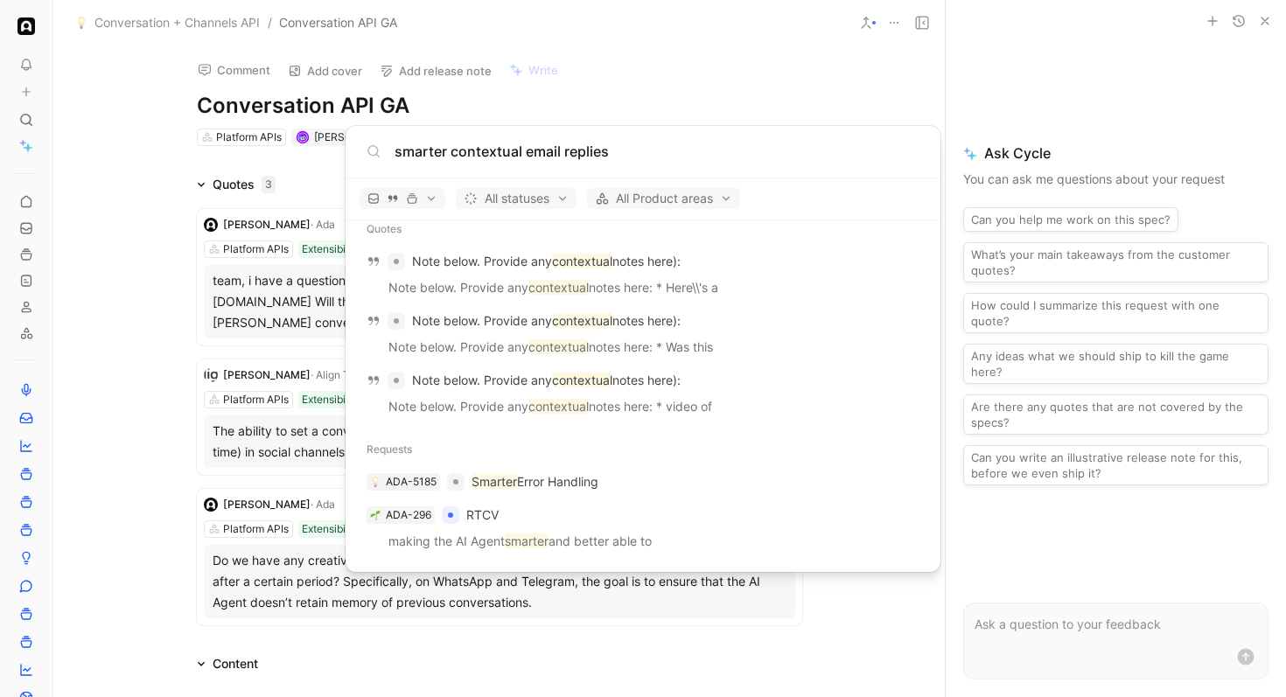
click at [408, 144] on input "smarter contextual email replies" at bounding box center [656, 151] width 525 height 21
type input "3"
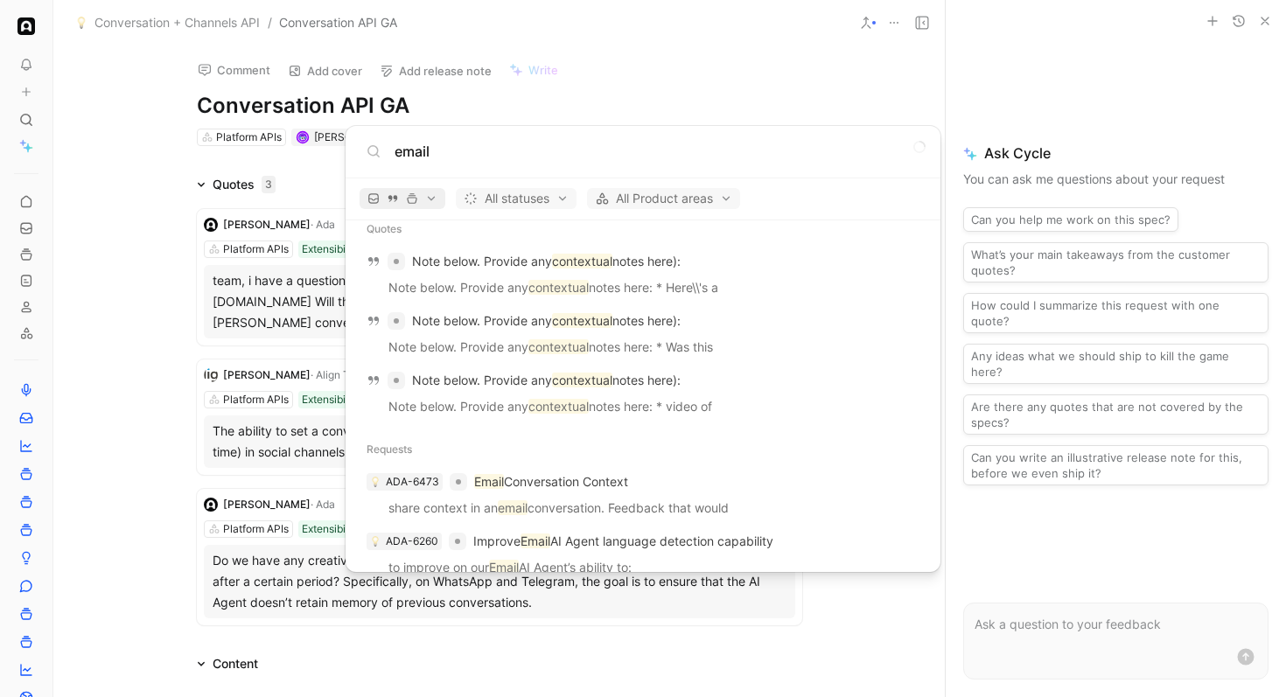
scroll to position [1273, 0]
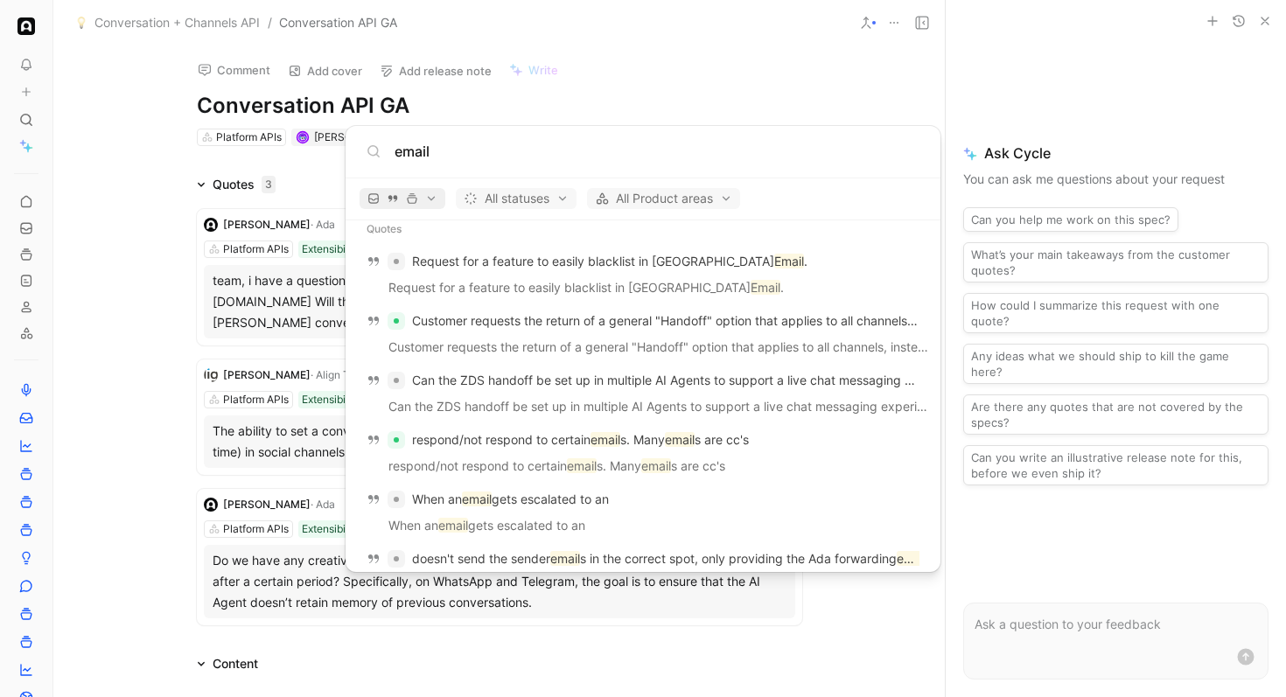
type input "email"
click at [426, 200] on span "button" at bounding box center [402, 198] width 70 height 12
click at [518, 227] on div "Feedback" at bounding box center [447, 231] width 166 height 28
click at [514, 254] on div "Quotes" at bounding box center [447, 259] width 166 height 28
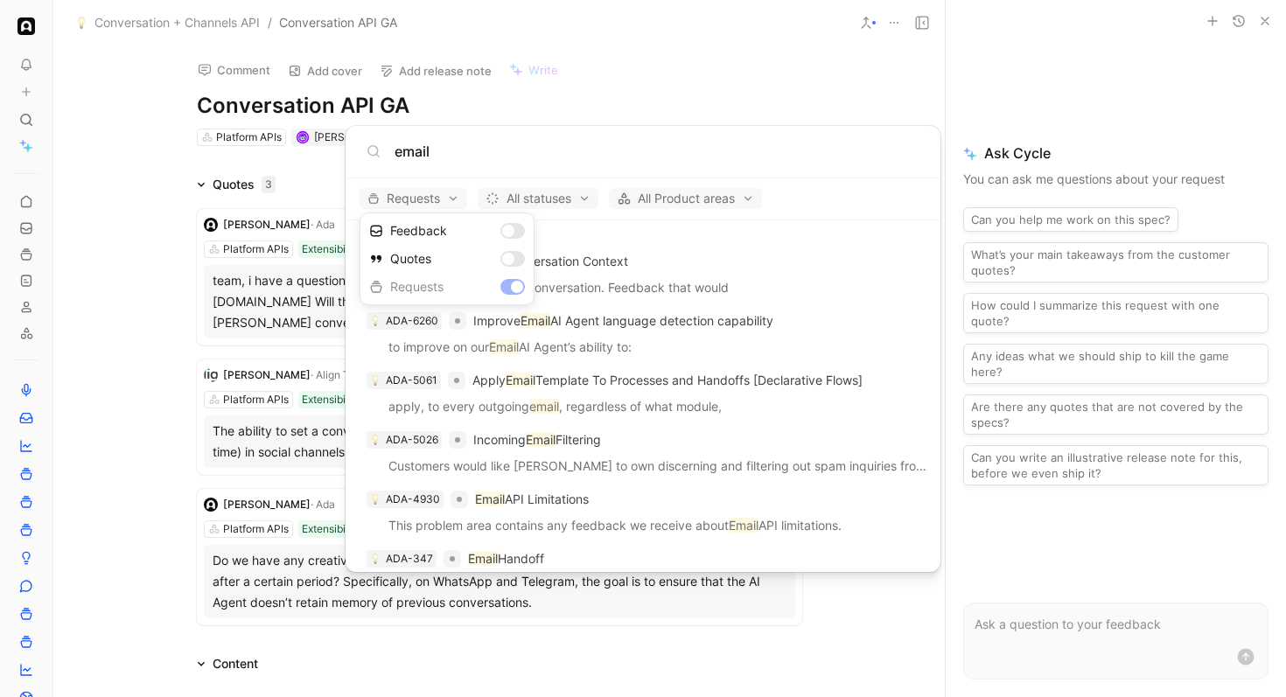
click at [700, 253] on div at bounding box center [643, 348] width 1286 height 697
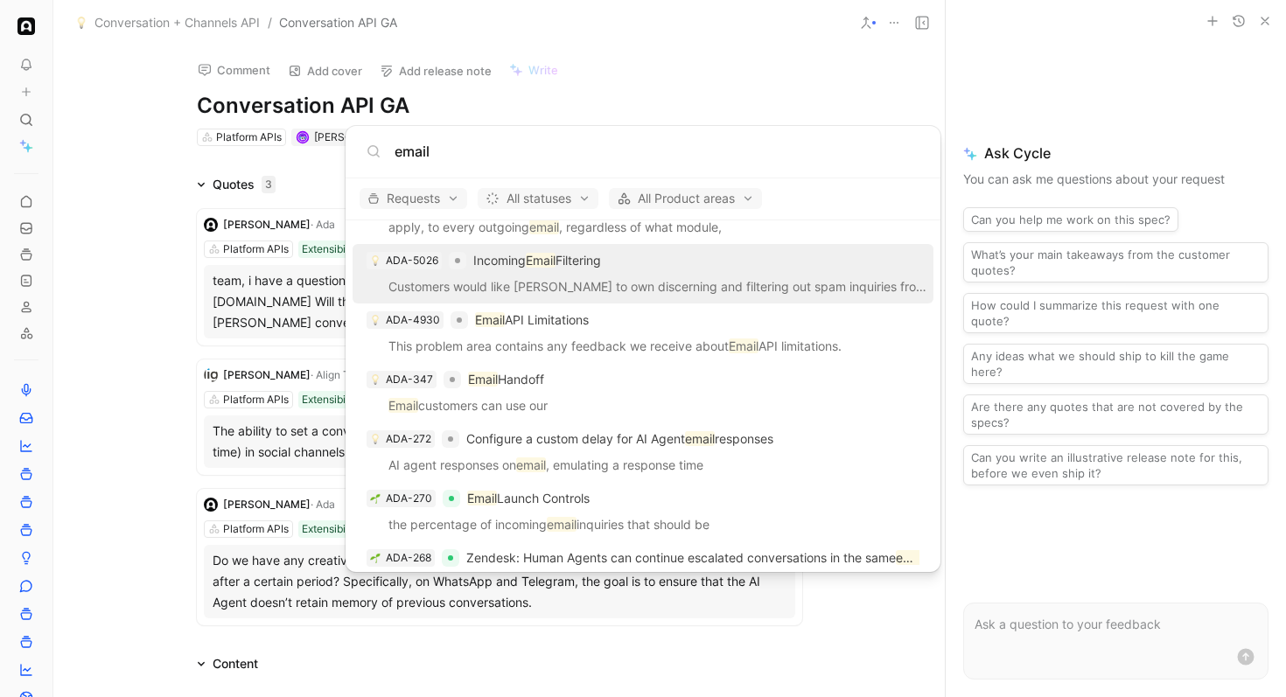
scroll to position [0, 0]
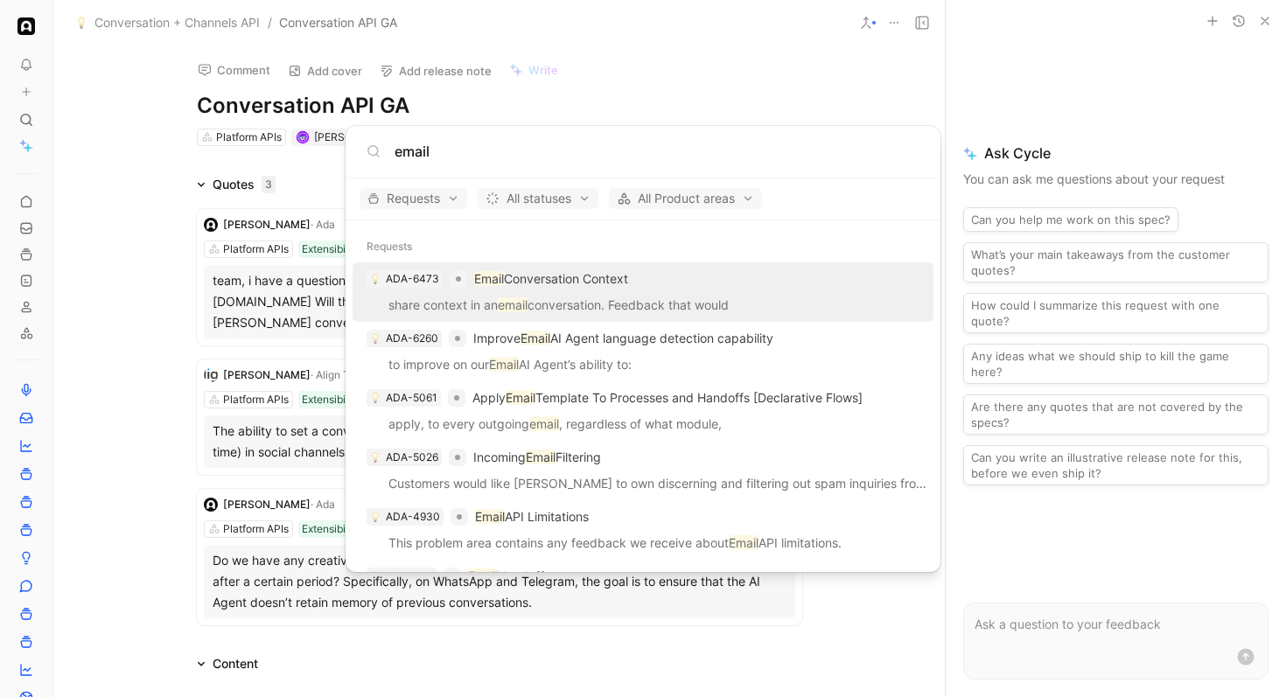
click at [686, 299] on p "share context in an email conversation. Feedback that would" at bounding box center [643, 308] width 570 height 26
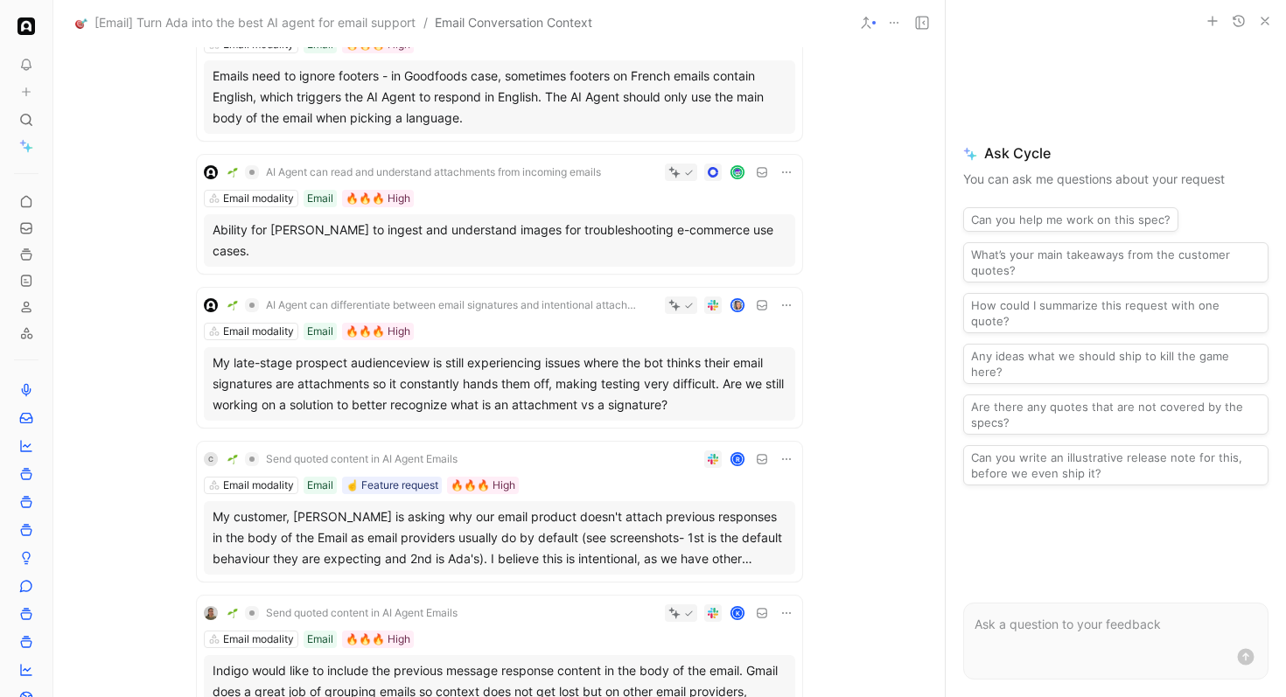
scroll to position [572, 0]
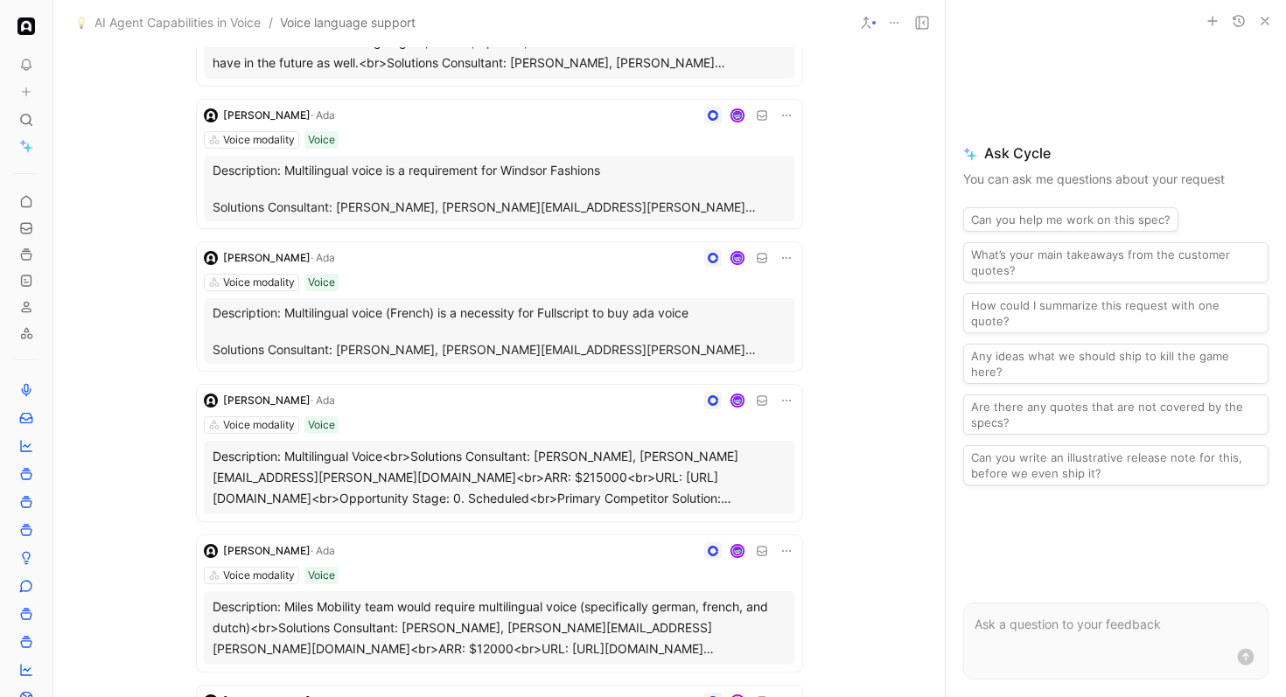
scroll to position [849, 0]
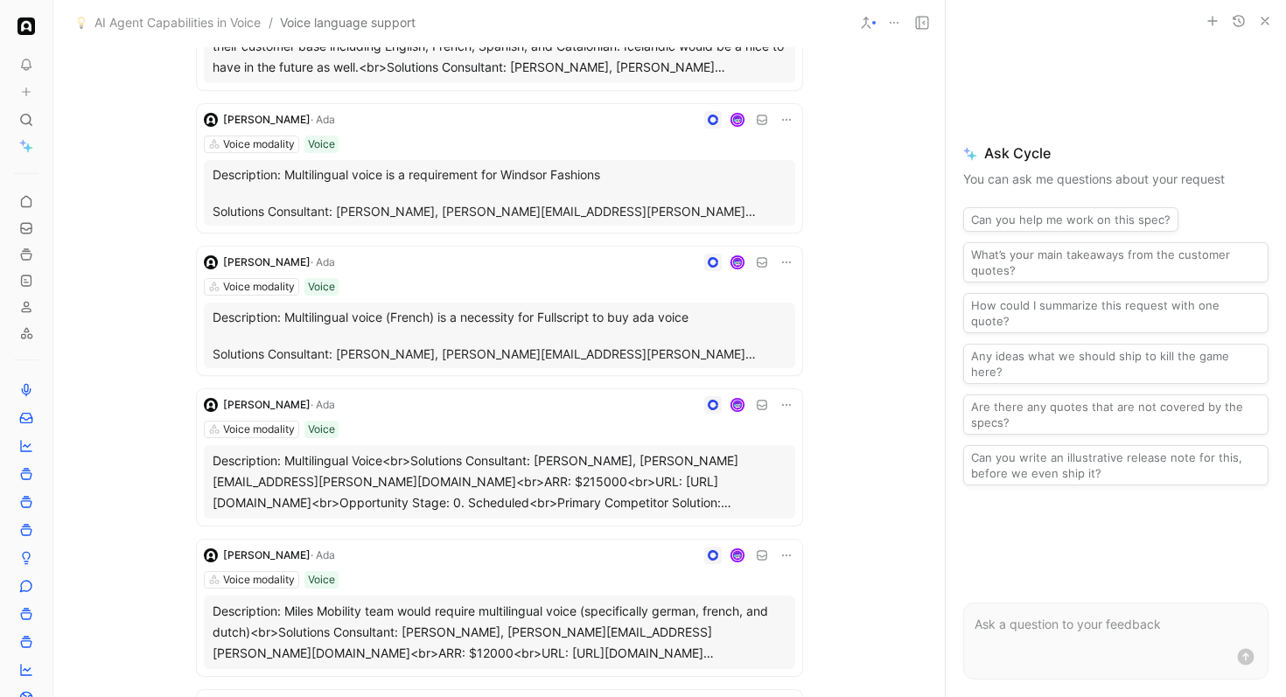
click at [546, 177] on p "Description: Multilingual voice is a requirement for Windsor Fashions Solutions…" at bounding box center [500, 192] width 574 height 55
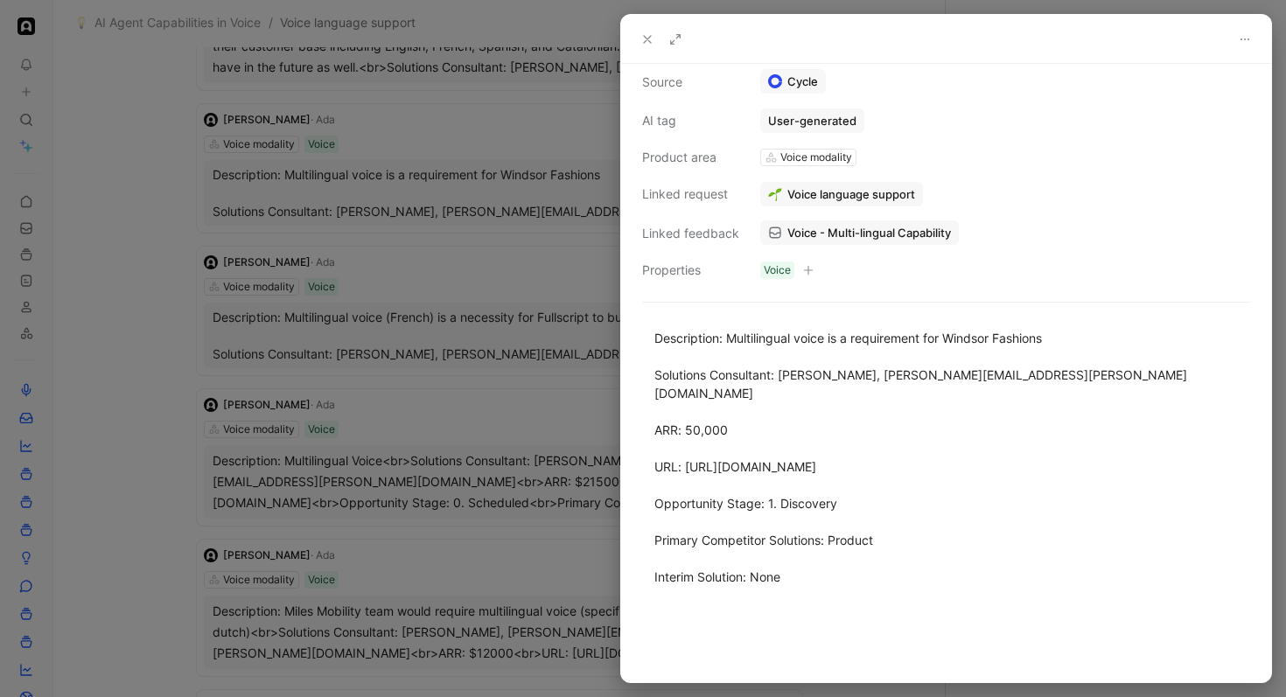
scroll to position [165, 0]
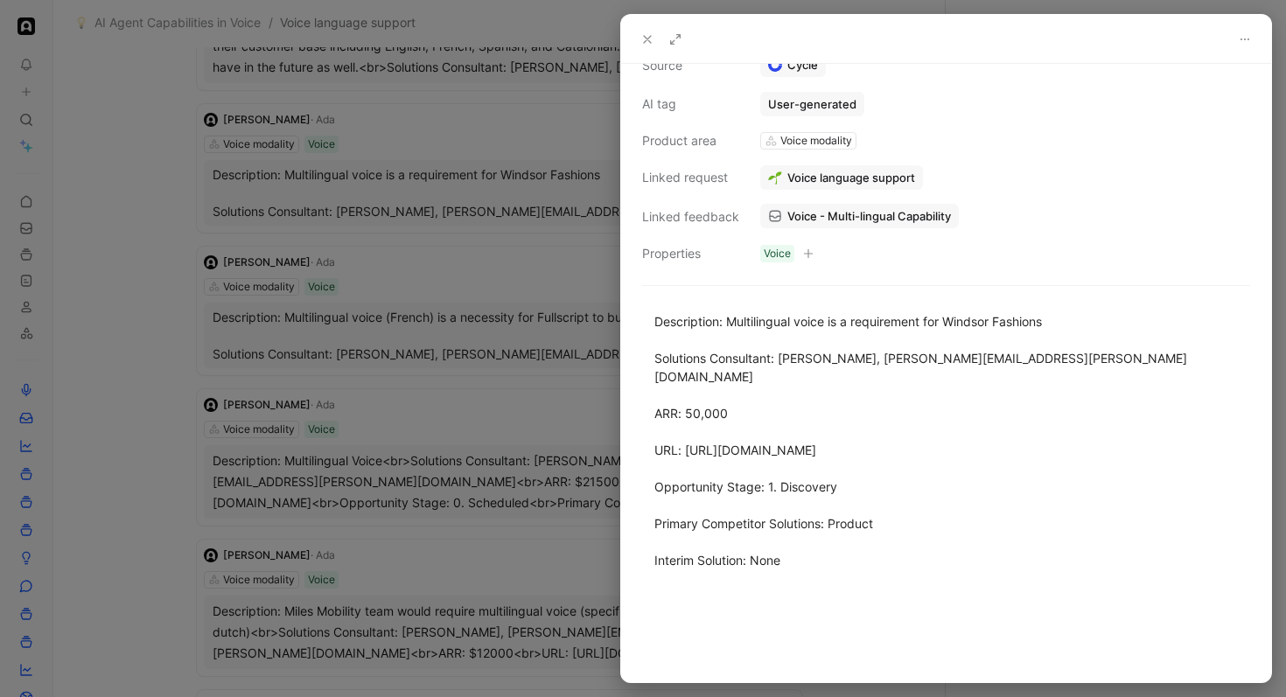
click at [547, 330] on div at bounding box center [643, 348] width 1286 height 697
